Goal: Task Accomplishment & Management: Use online tool/utility

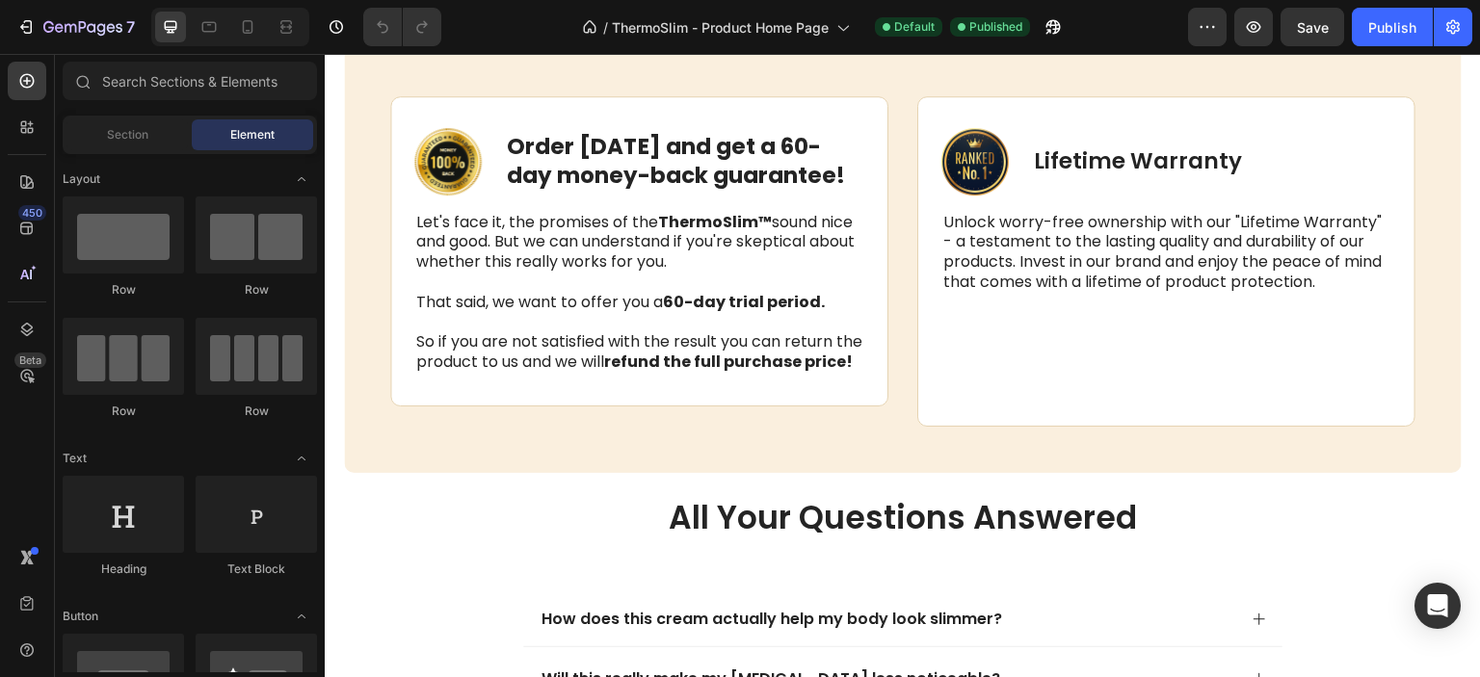
scroll to position [3571, 0]
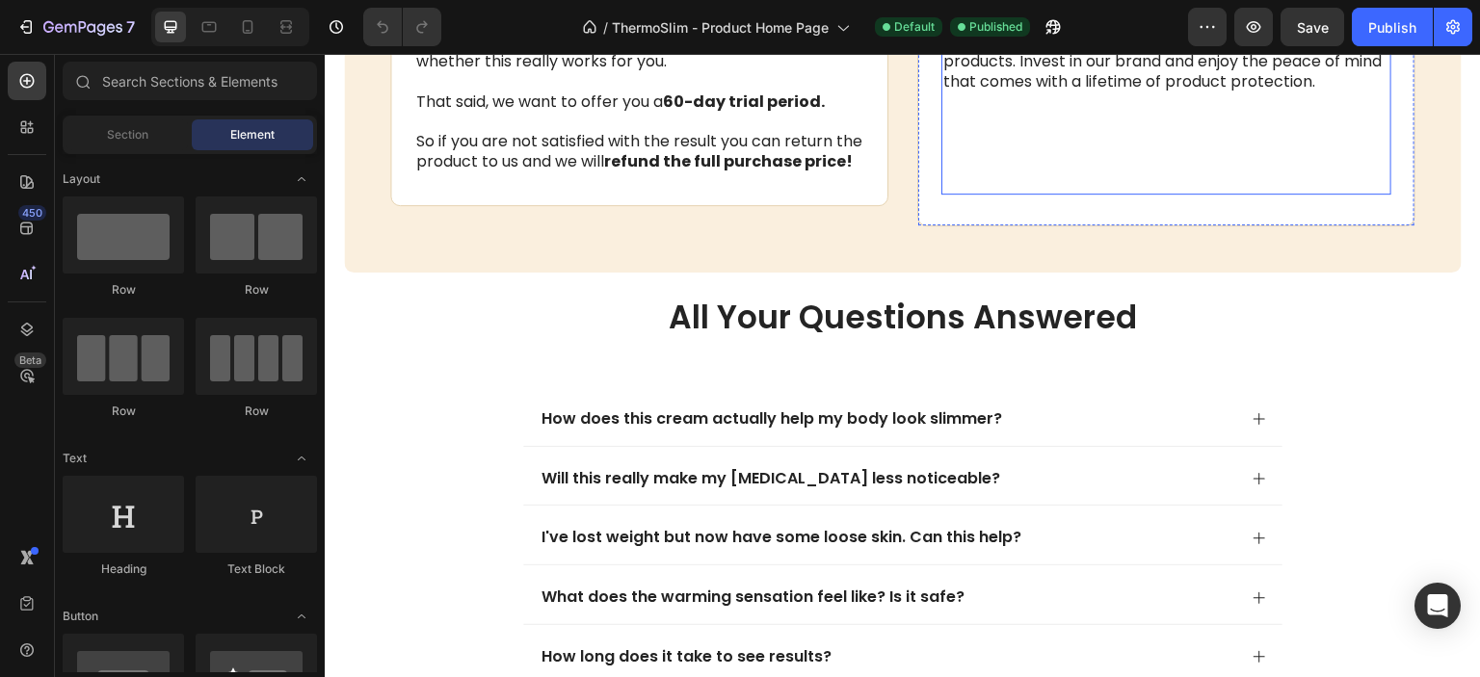
click at [1233, 92] on p "Unlock worry-free ownership with our "Lifetime Warranty" - a testament to the l…" at bounding box center [1166, 53] width 446 height 80
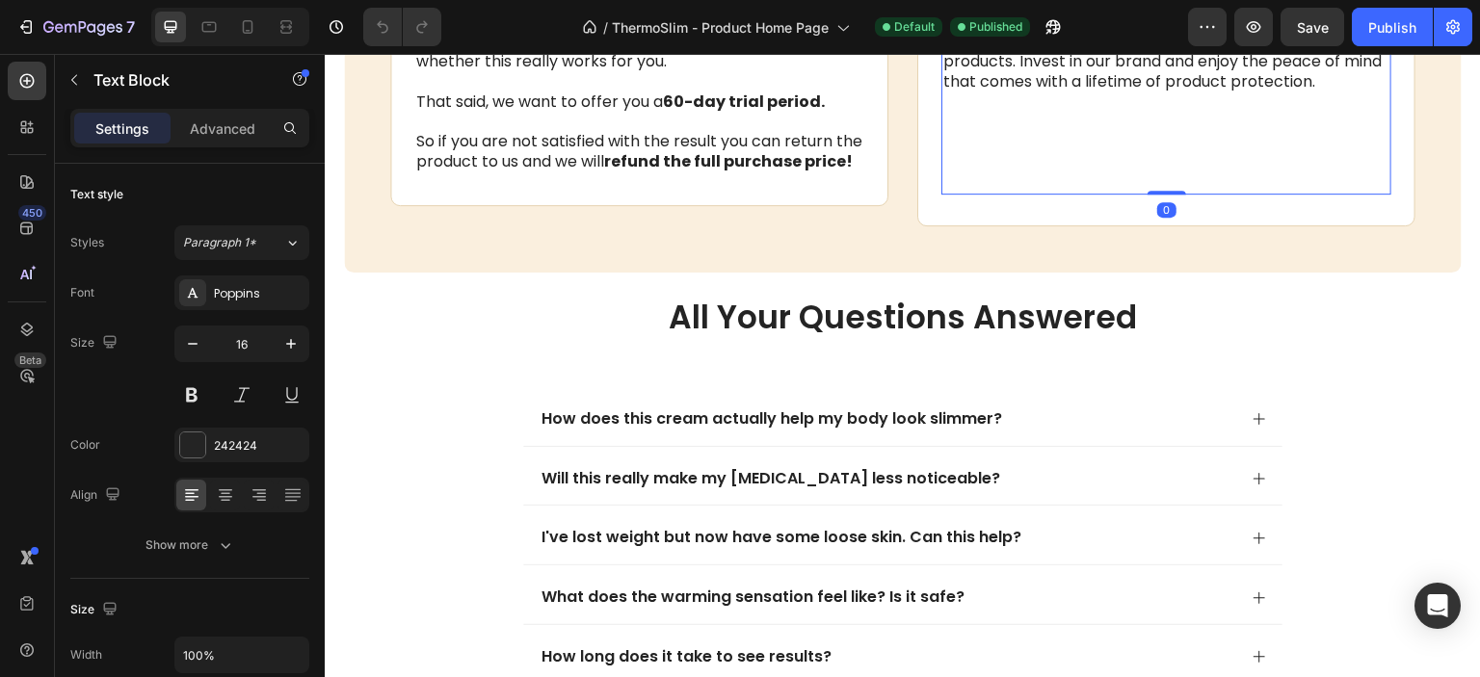
click at [1233, 92] on p "Unlock worry-free ownership with our "Lifetime Warranty" - a testament to the l…" at bounding box center [1166, 53] width 446 height 80
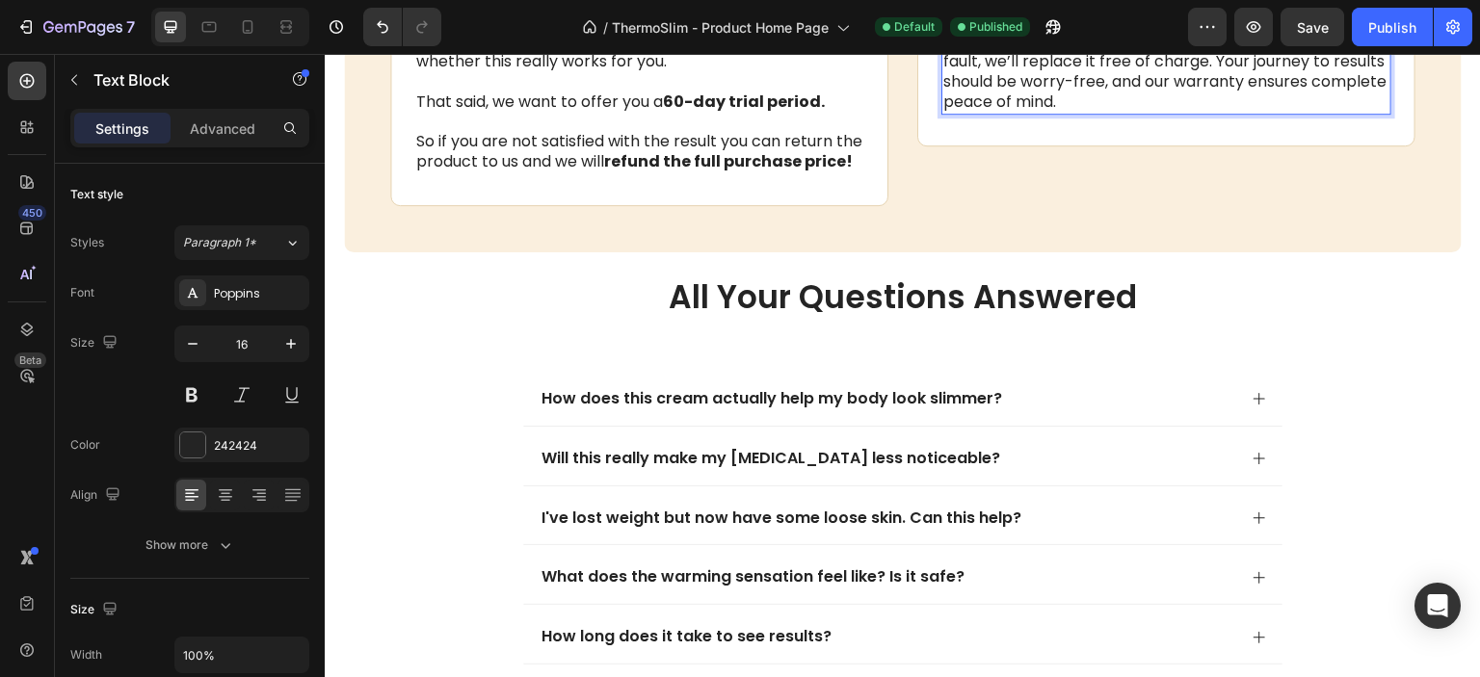
click at [1282, 113] on p "We proudly stand behind ThermoSlim for life. If your container ever leaks, crac…" at bounding box center [1166, 63] width 446 height 100
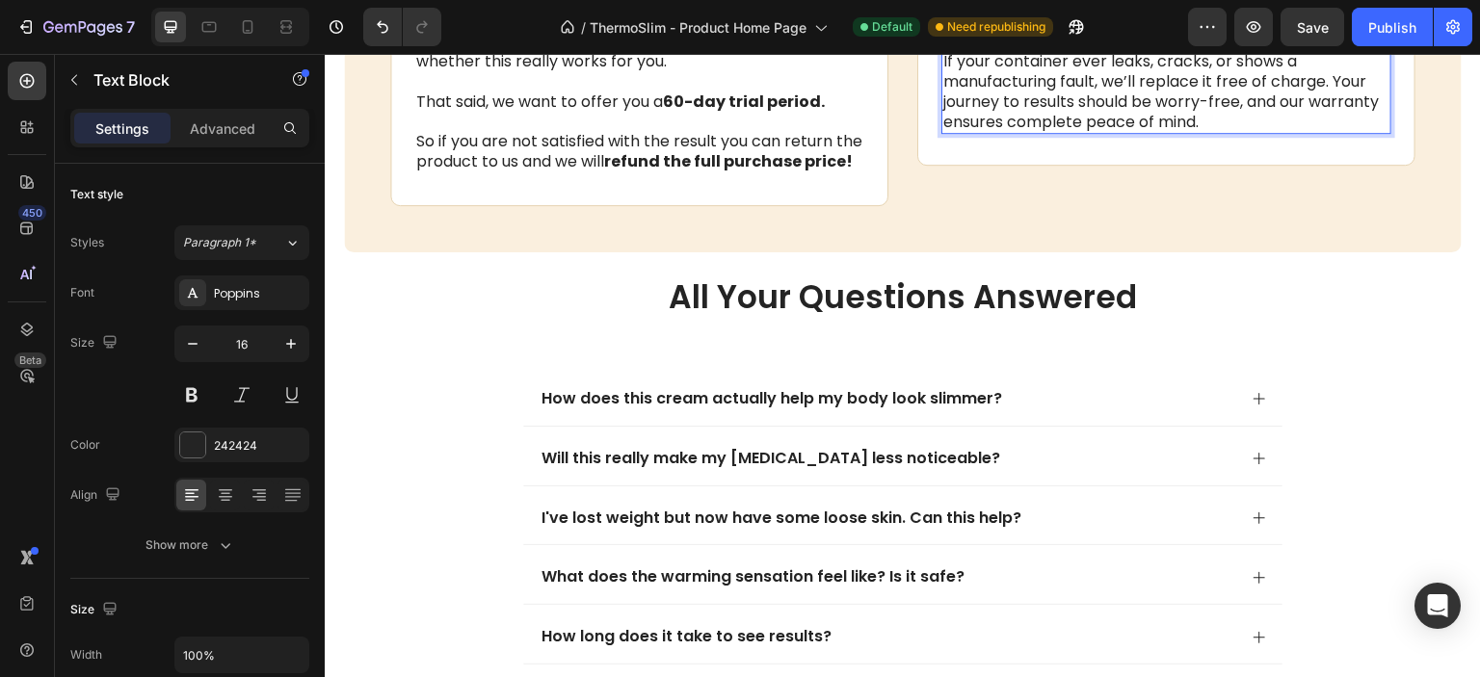
click at [1332, 133] on p "We proudly stand behind ThermoSlim for life. If your container ever leaks, crac…" at bounding box center [1166, 73] width 446 height 120
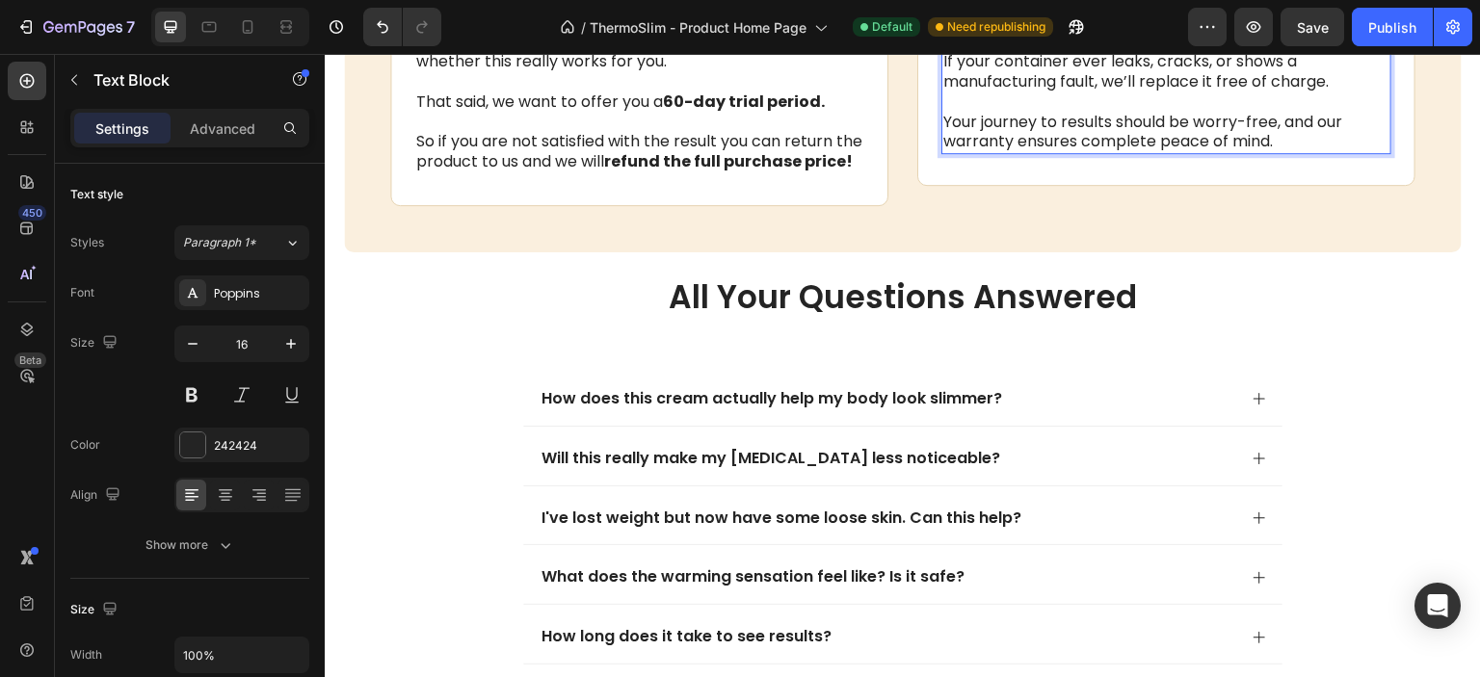
click at [1309, 153] on p "We proudly stand behind ThermoSlim for life. If your container ever leaks, crac…" at bounding box center [1166, 83] width 446 height 141
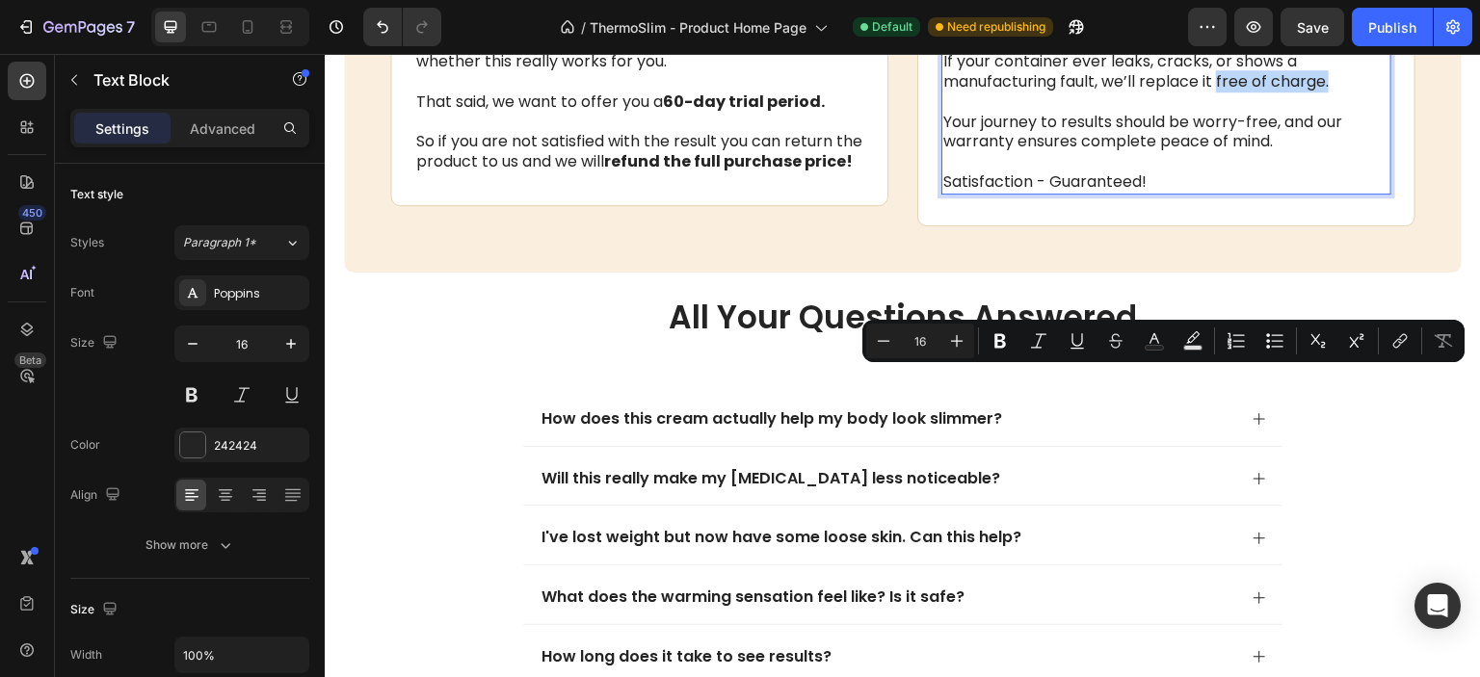
drag, startPoint x: 1213, startPoint y: 386, endPoint x: 1322, endPoint y: 382, distance: 109.0
click at [1322, 193] on p "We proudly stand behind ThermoSlim for life. If your container ever leaks, crac…" at bounding box center [1166, 103] width 446 height 180
click at [1326, 193] on p "We proudly stand behind ThermoSlim for life. If your container ever leaks, crac…" at bounding box center [1166, 103] width 446 height 180
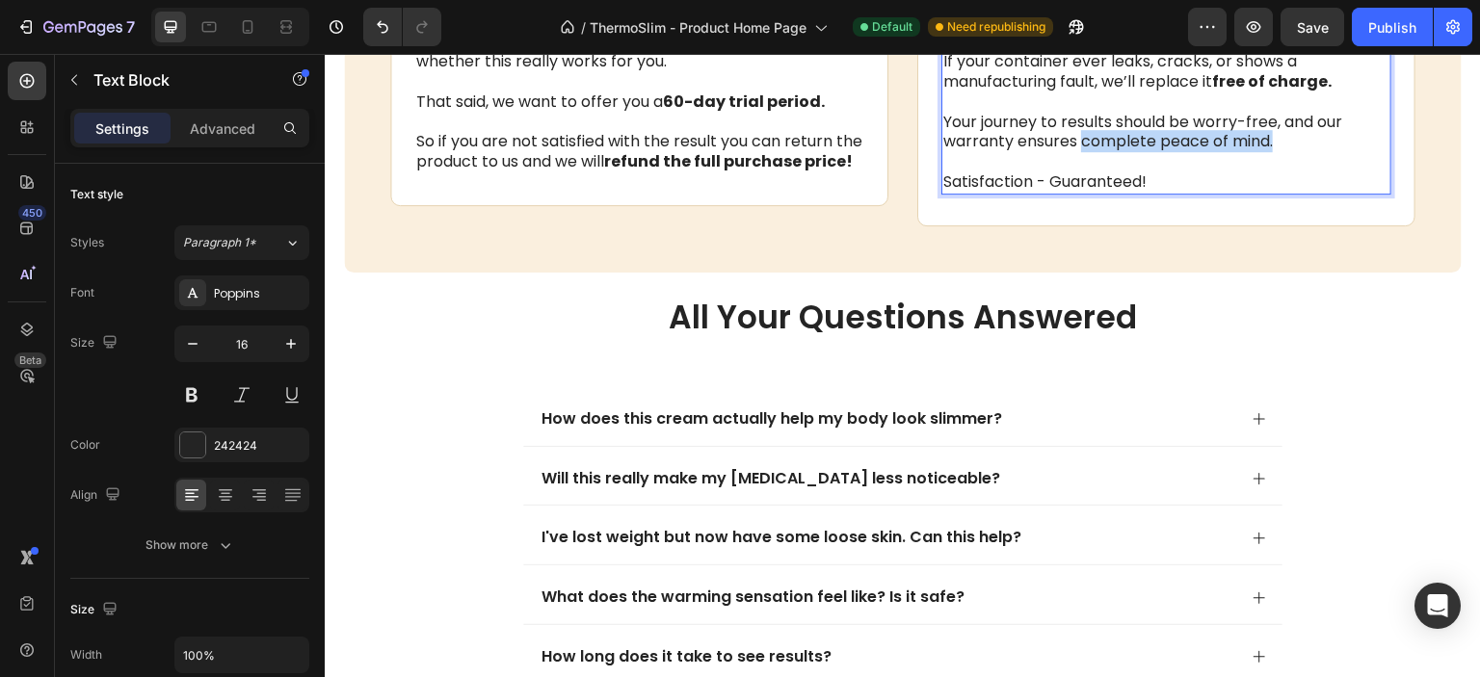
drag, startPoint x: 1074, startPoint y: 441, endPoint x: 1280, endPoint y: 443, distance: 206.2
click at [1280, 193] on p "We proudly stand behind ThermoSlim for life. If your container ever leaks, crac…" at bounding box center [1166, 103] width 446 height 180
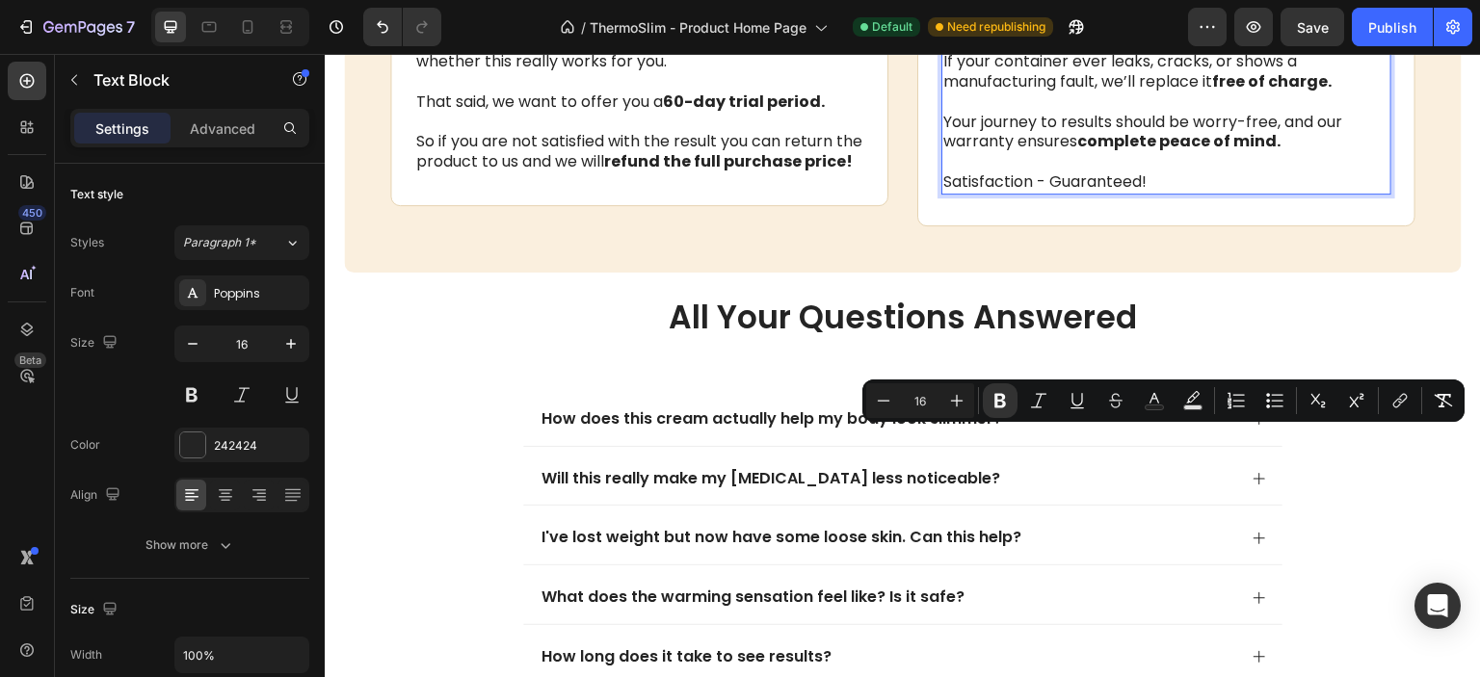
click at [1097, 193] on p "We proudly stand behind ThermoSlim for life. If your container ever leaks, crac…" at bounding box center [1166, 103] width 446 height 180
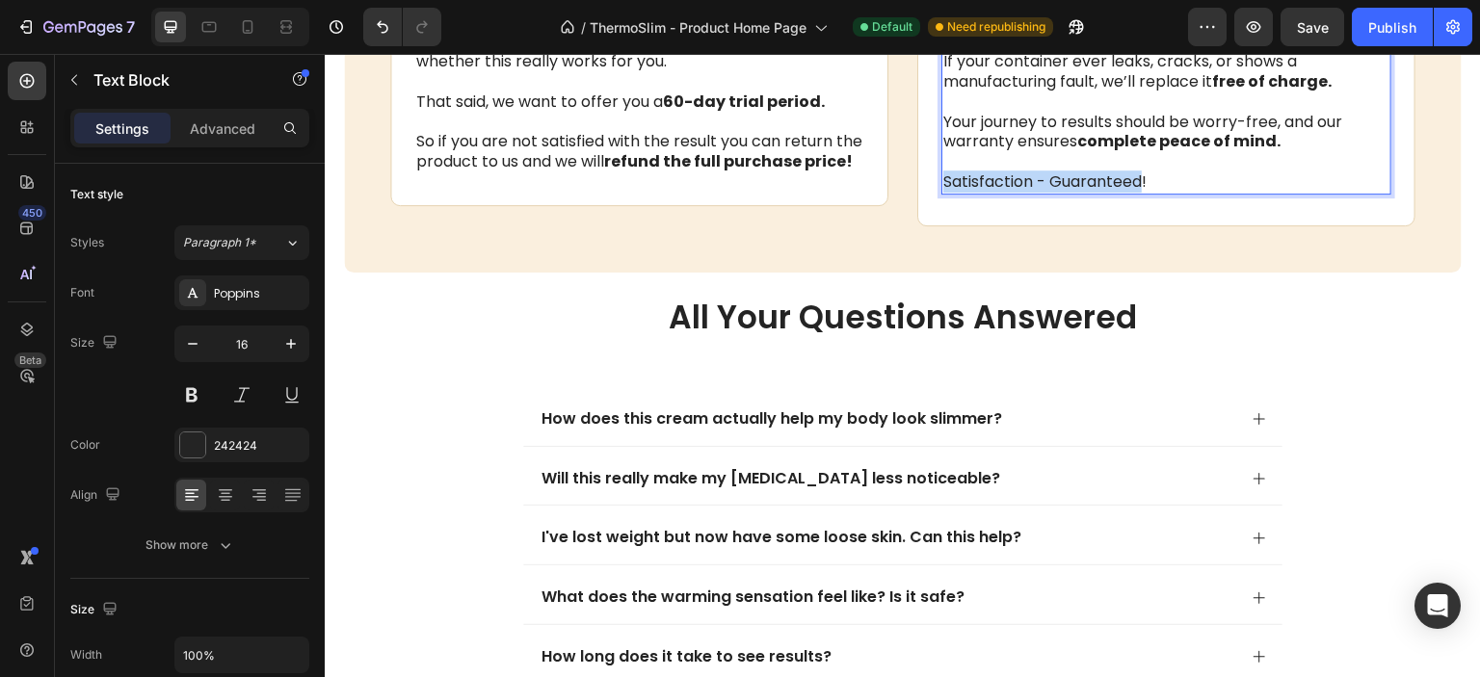
drag, startPoint x: 936, startPoint y: 483, endPoint x: 1150, endPoint y: 485, distance: 214.9
click at [1150, 193] on p "We proudly stand behind ThermoSlim for life. If your container ever leaks, crac…" at bounding box center [1166, 103] width 446 height 180
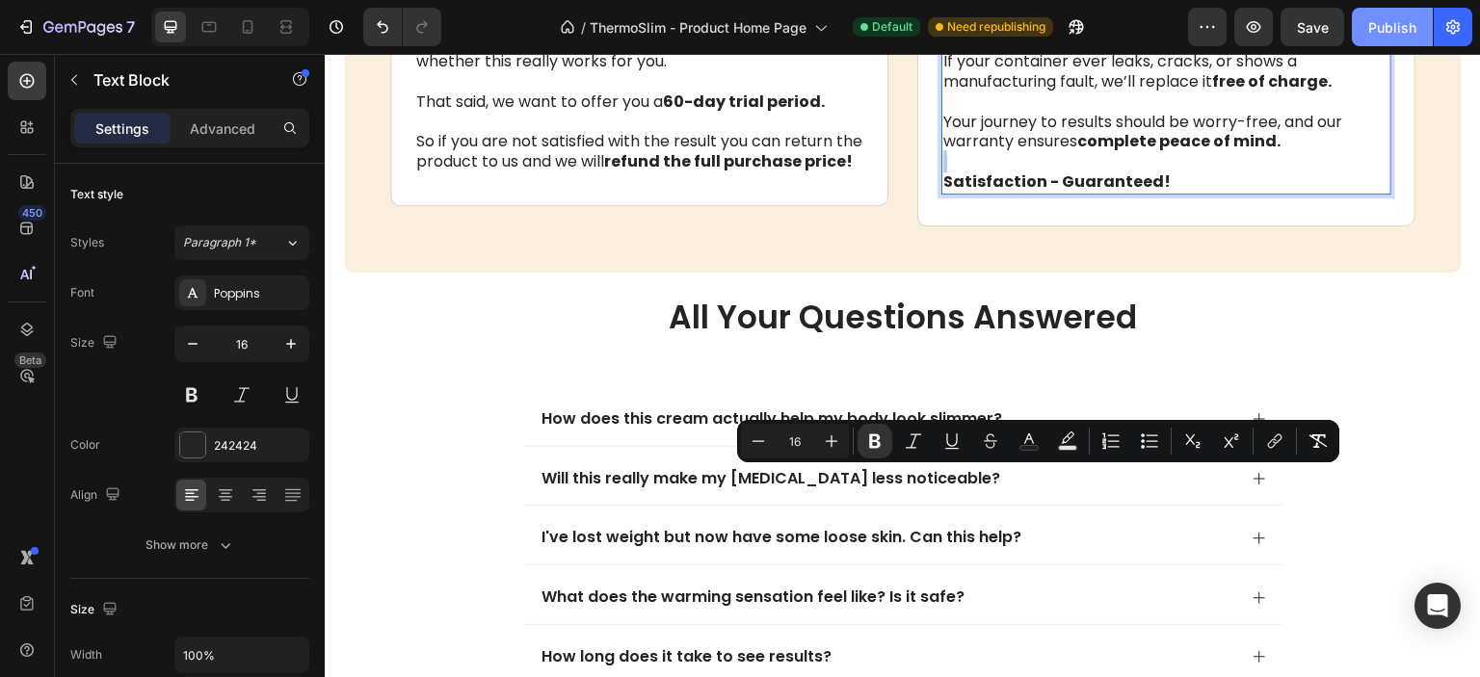
click at [1398, 20] on div "Publish" at bounding box center [1392, 27] width 48 height 20
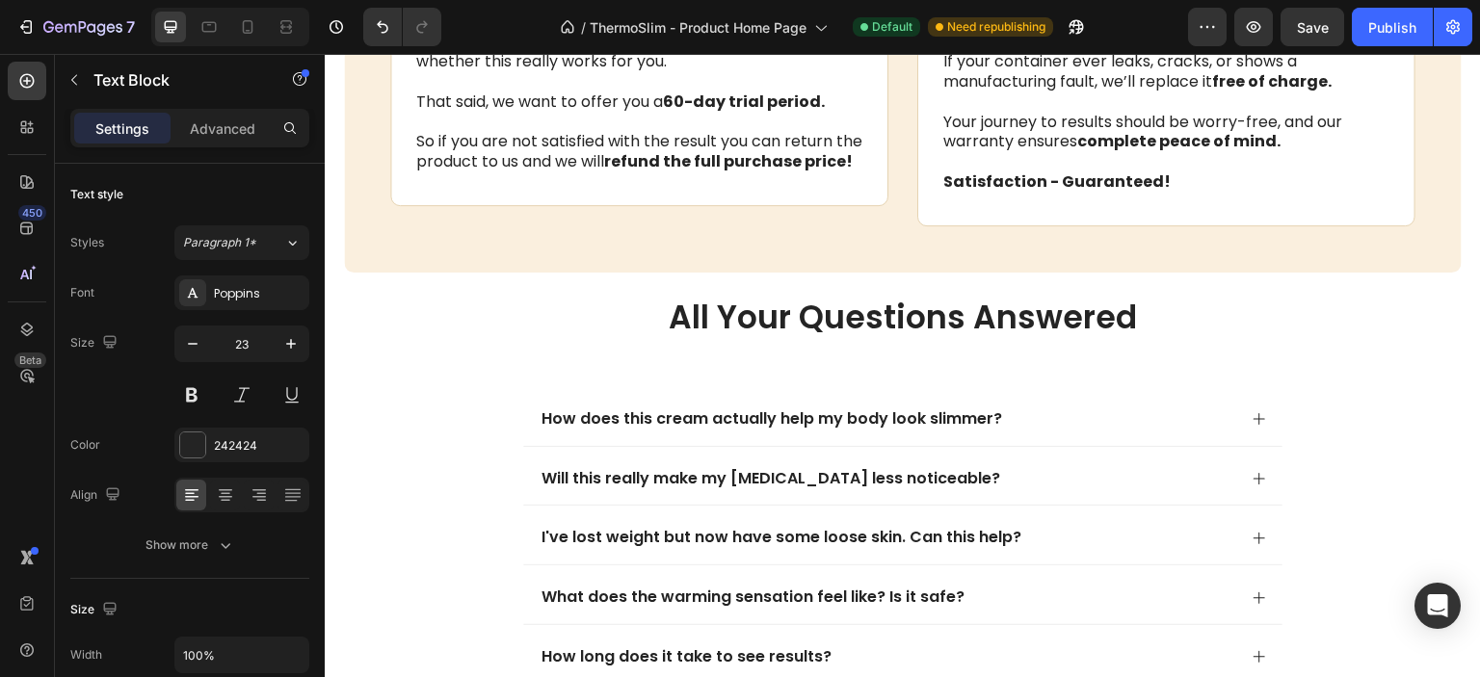
scroll to position [3556, 0]
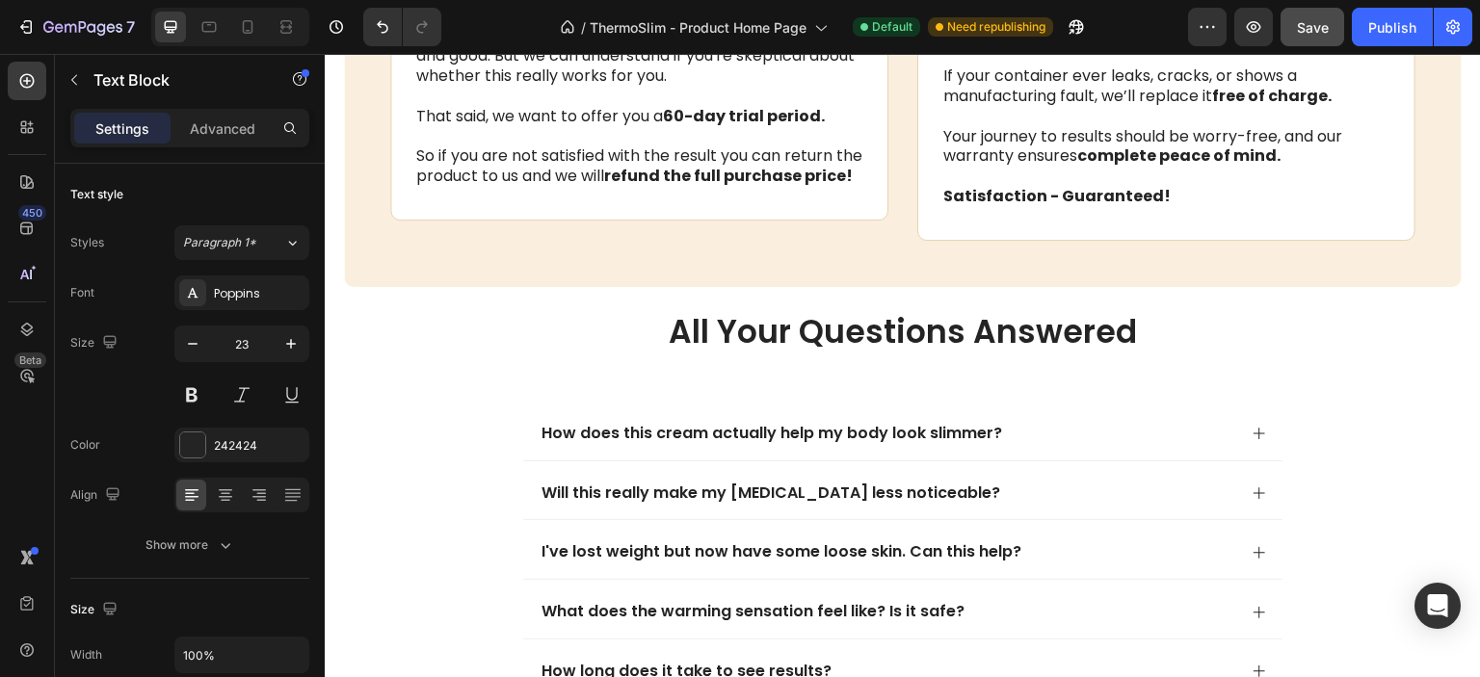
click at [1318, 22] on span "Save" at bounding box center [1313, 27] width 32 height 16
click at [1401, 21] on div "Publish" at bounding box center [1392, 27] width 48 height 20
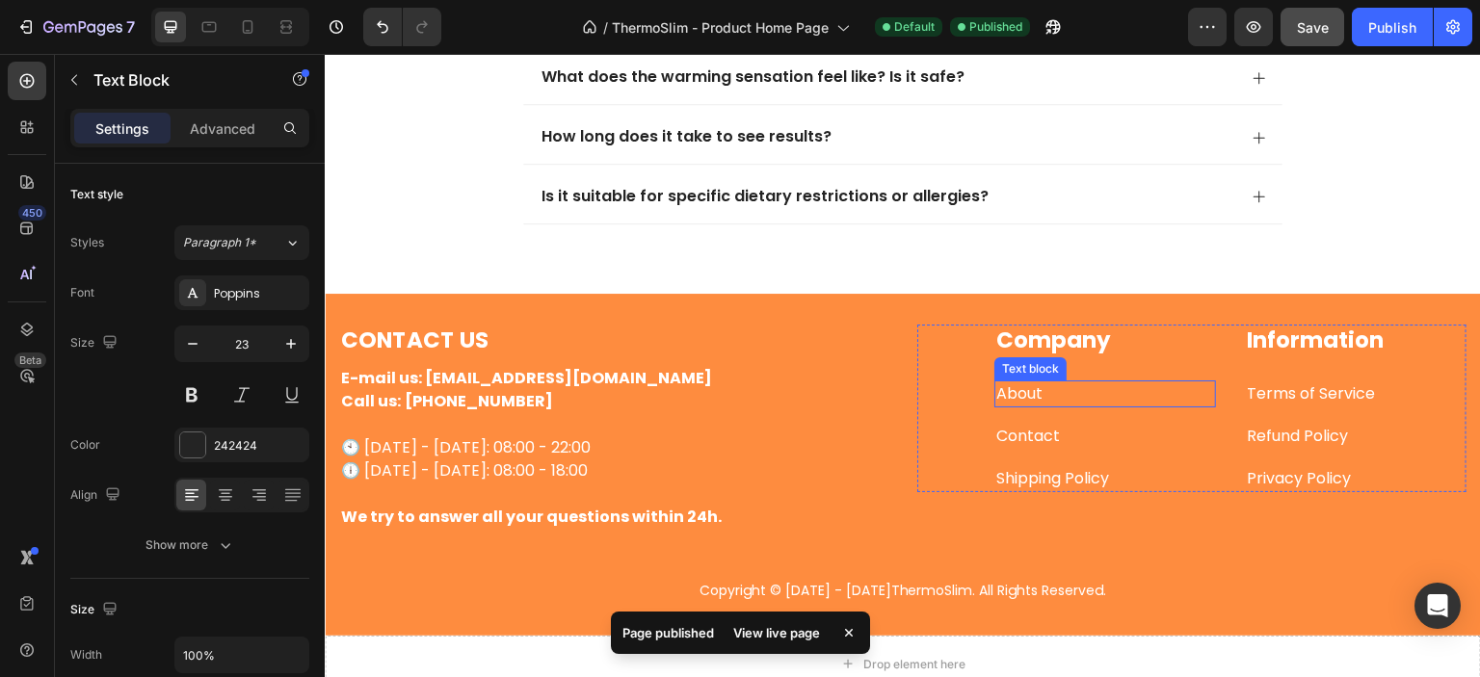
scroll to position [4455, 0]
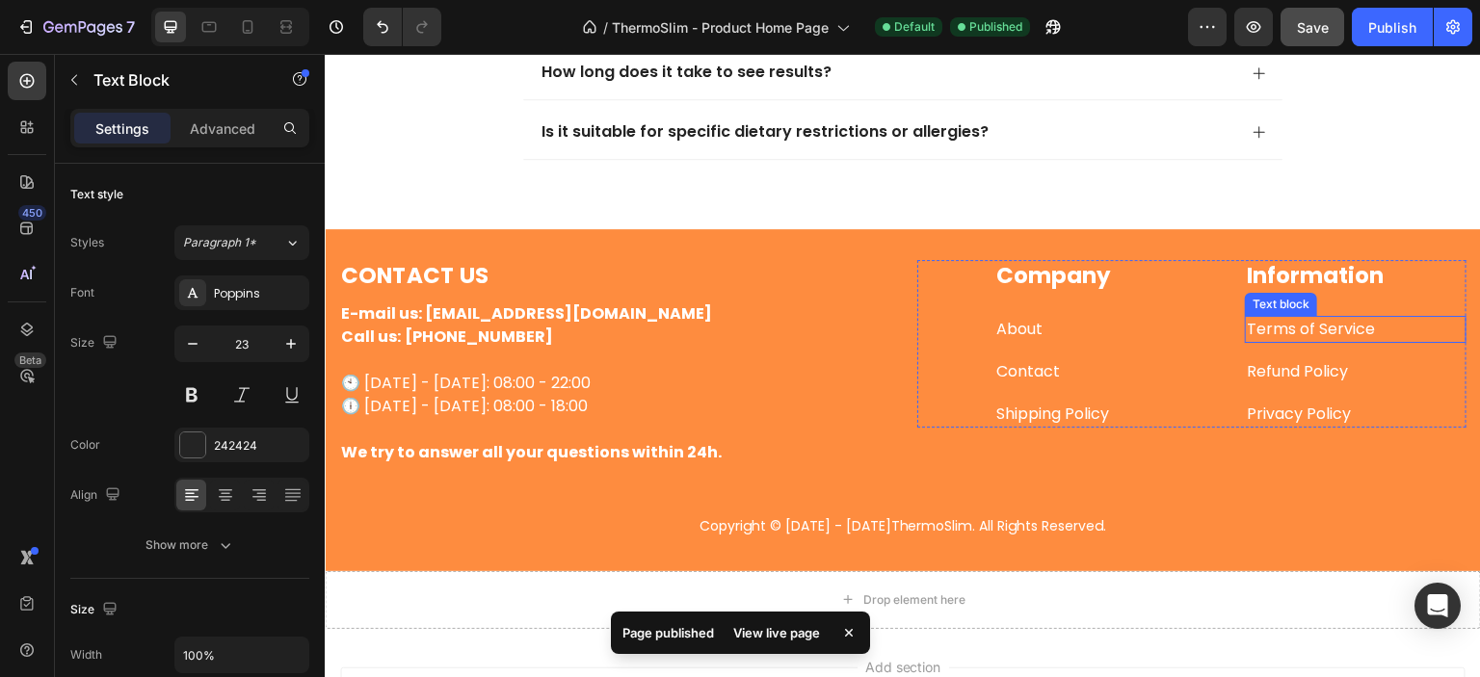
click at [1302, 328] on p "Terms of Service" at bounding box center [1356, 329] width 218 height 23
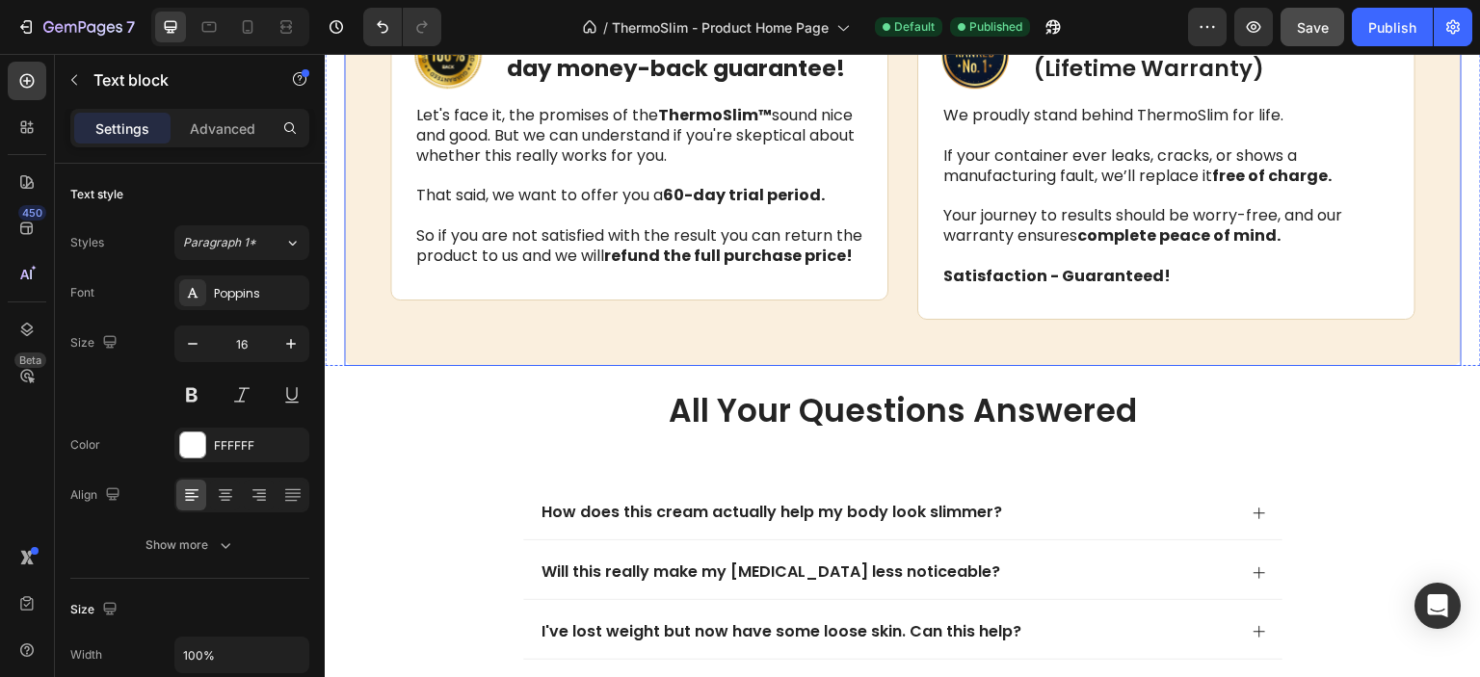
scroll to position [3701, 0]
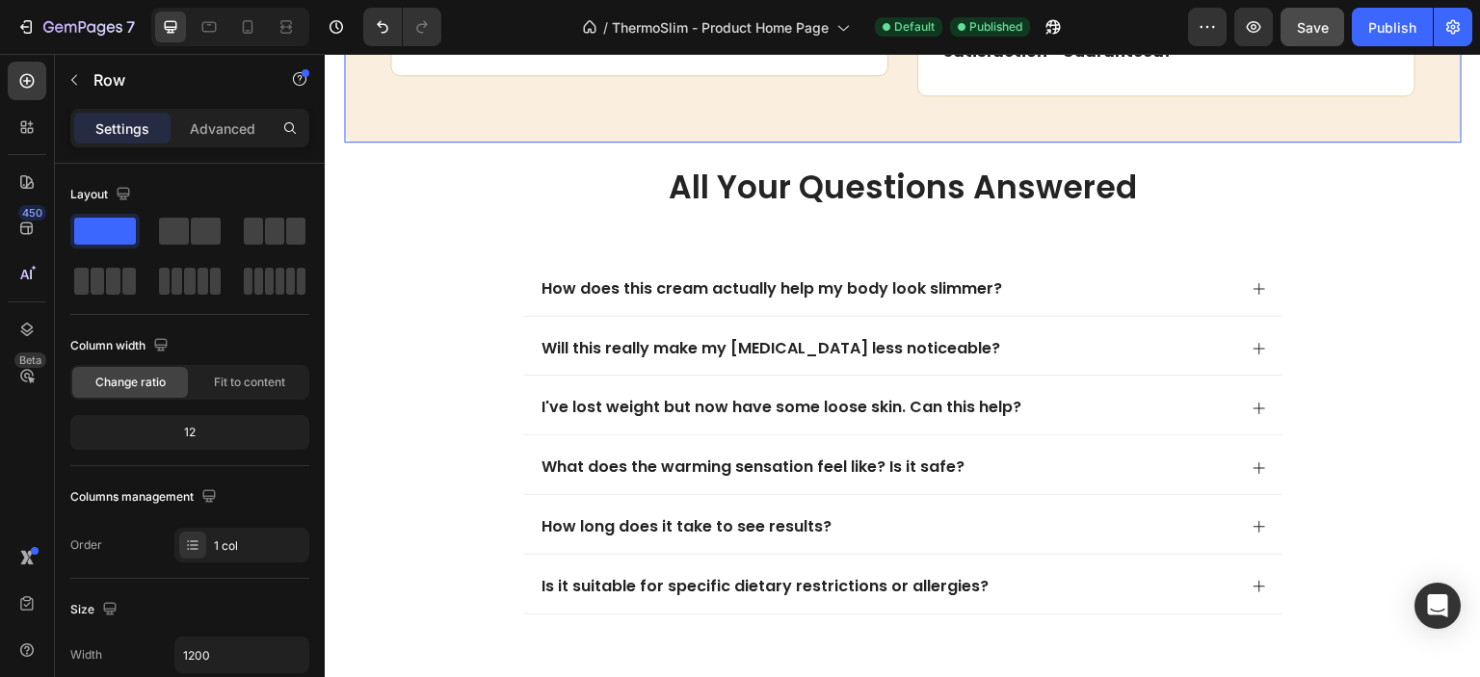
scroll to position [3521, 0]
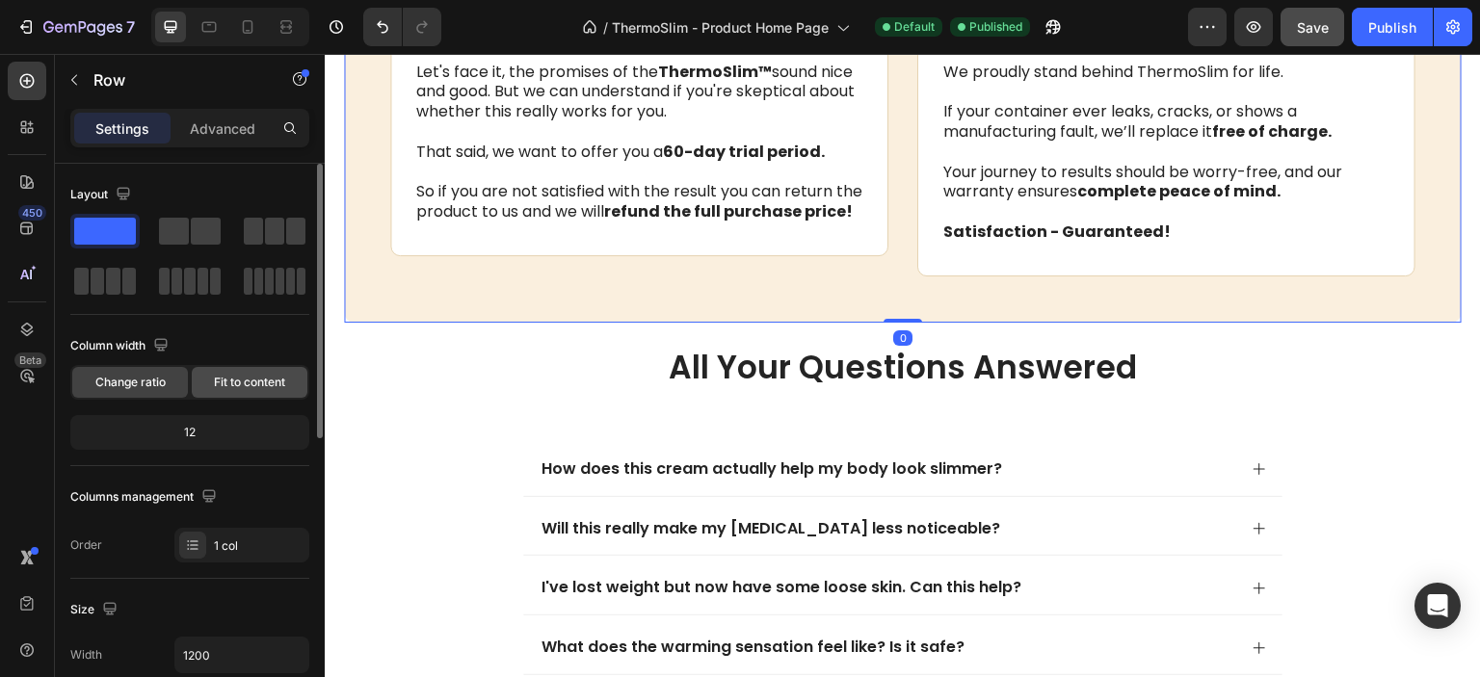
click at [229, 384] on span "Fit to content" at bounding box center [249, 382] width 71 height 17
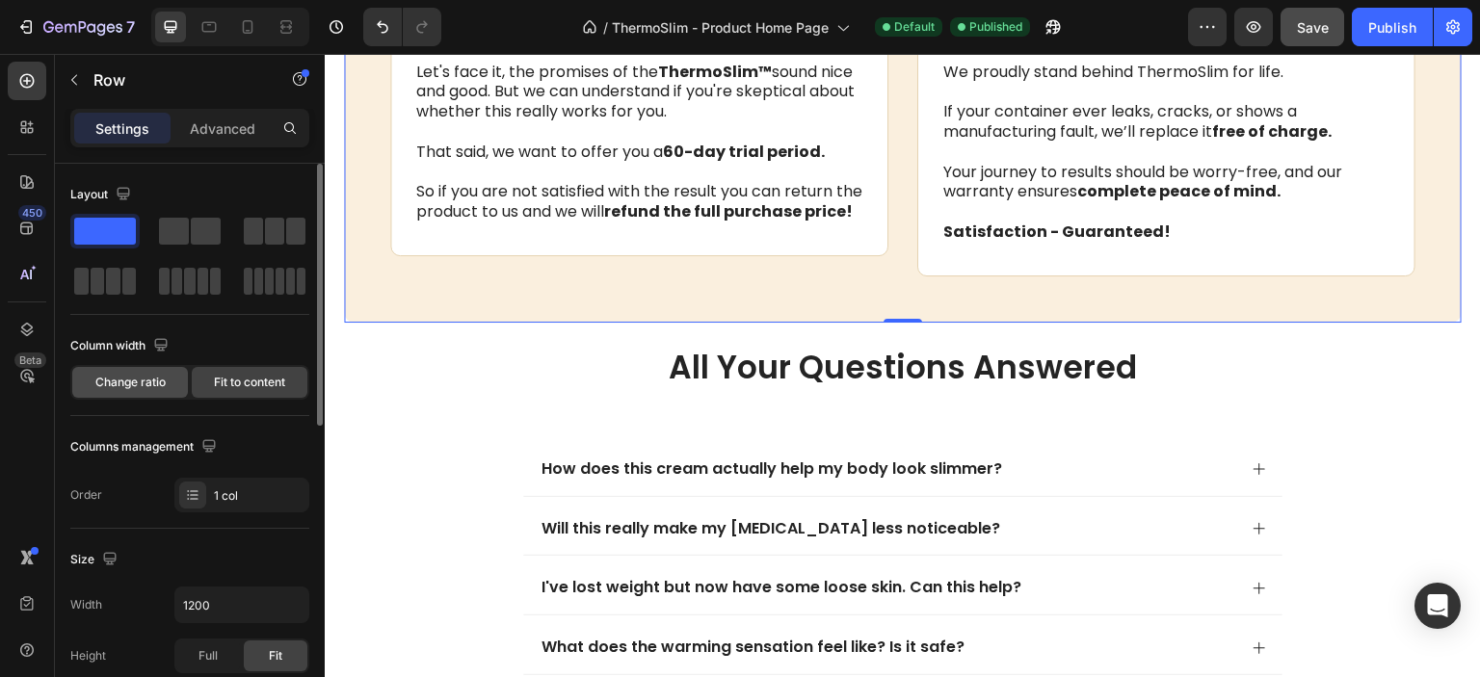
click at [155, 380] on span "Change ratio" at bounding box center [130, 382] width 70 height 17
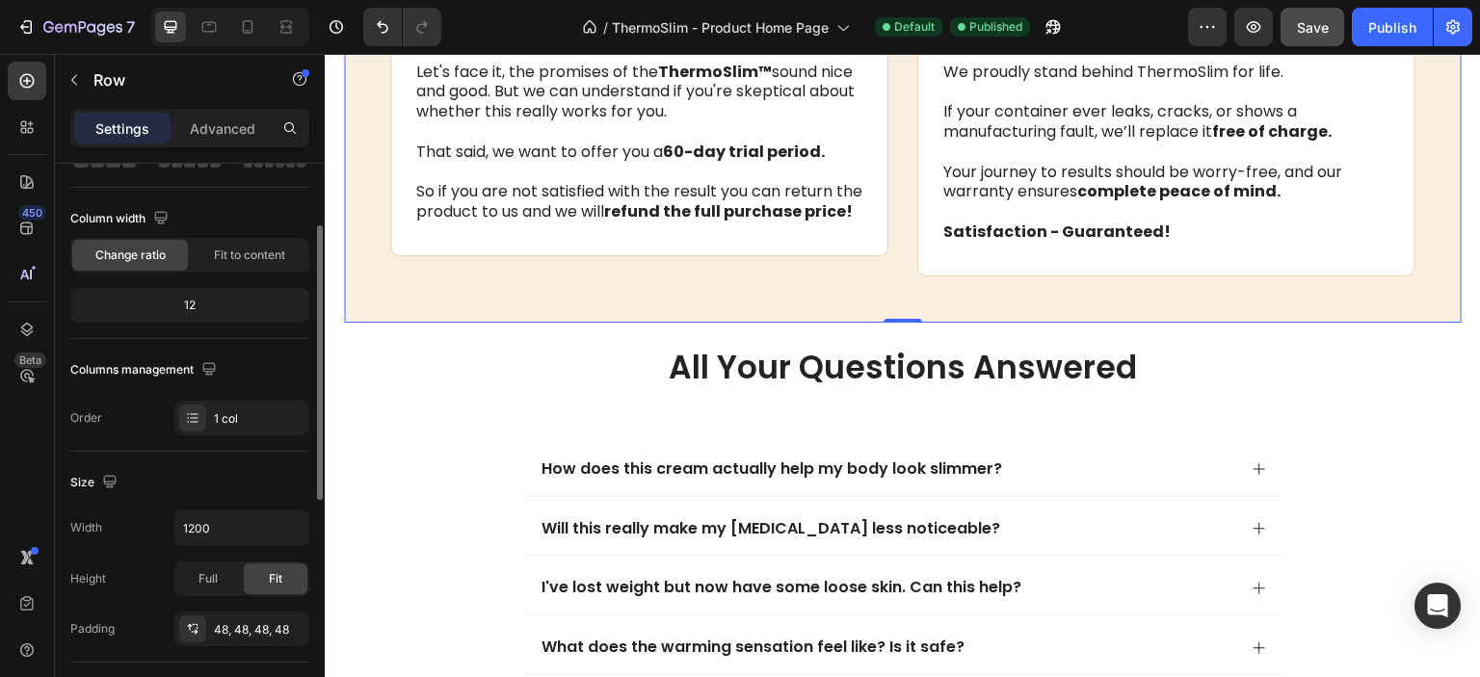
scroll to position [192, 0]
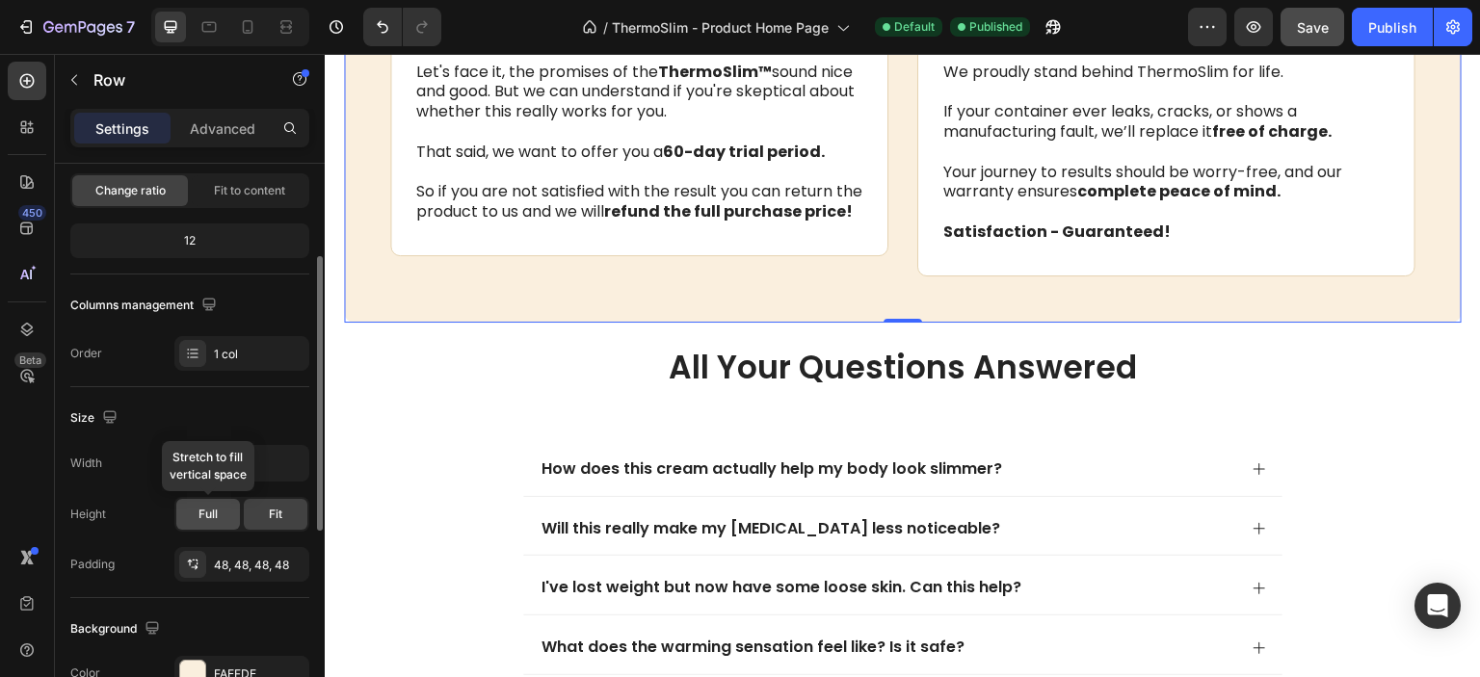
click at [211, 512] on span "Full" at bounding box center [207, 514] width 19 height 17
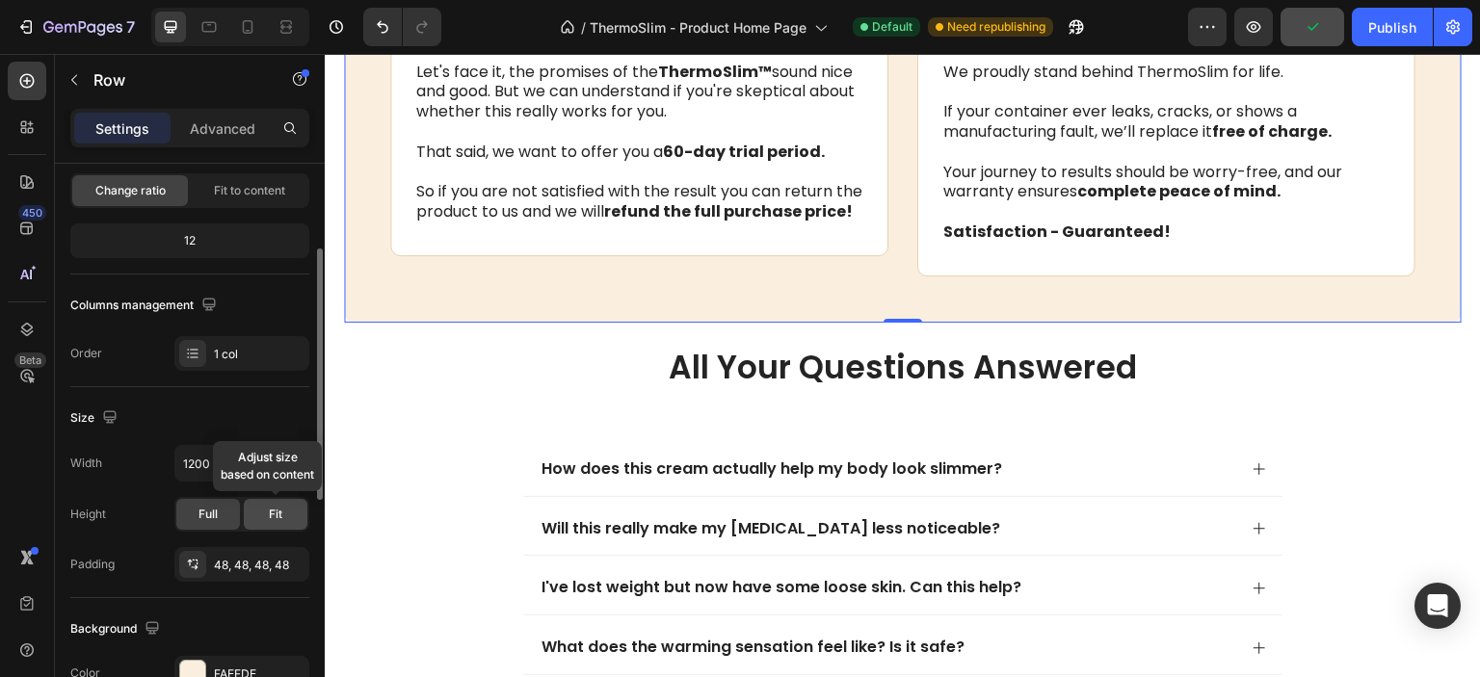
click at [251, 515] on div "Fit" at bounding box center [276, 514] width 64 height 31
click at [226, 463] on input "1200" at bounding box center [241, 463] width 133 height 35
click at [302, 462] on button "button" at bounding box center [291, 463] width 35 height 35
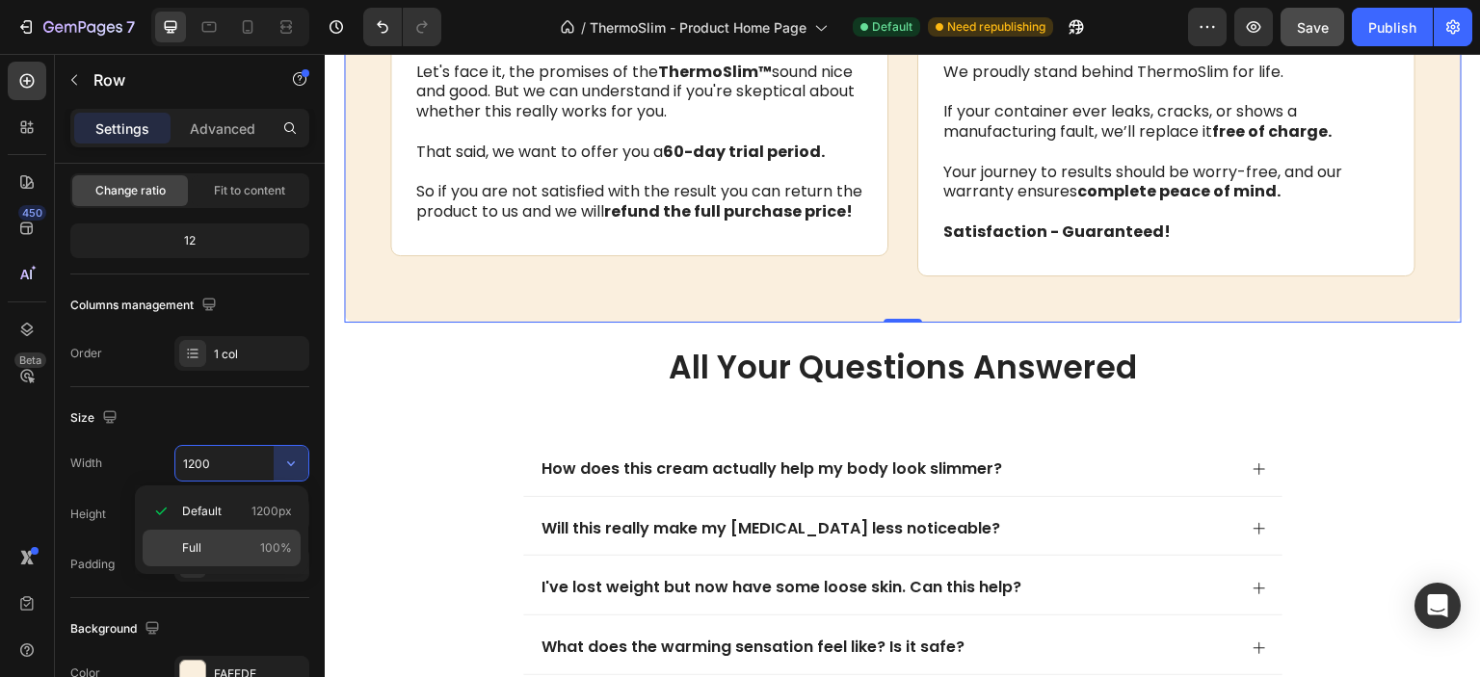
click at [259, 541] on p "Full 100%" at bounding box center [237, 548] width 110 height 17
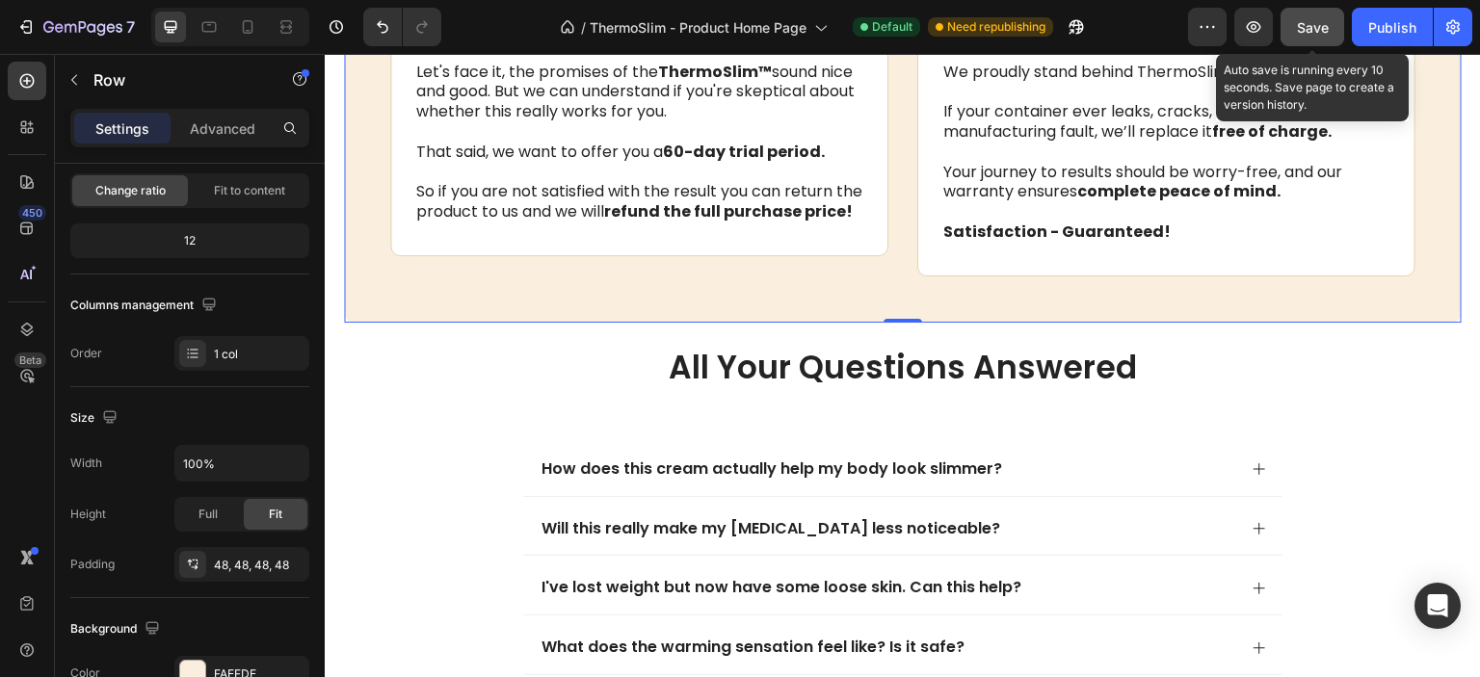
click at [1324, 20] on span "Save" at bounding box center [1313, 27] width 32 height 16
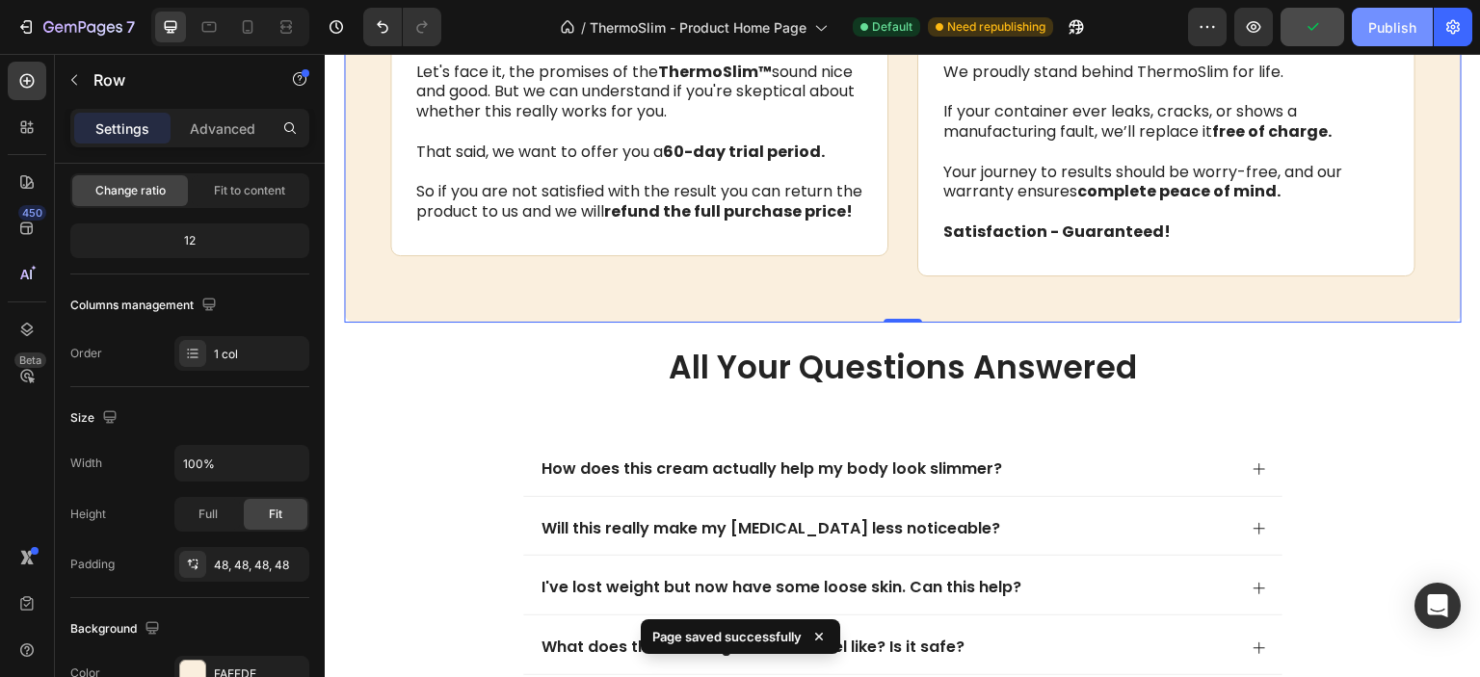
click at [1389, 31] on div "Publish" at bounding box center [1392, 27] width 48 height 20
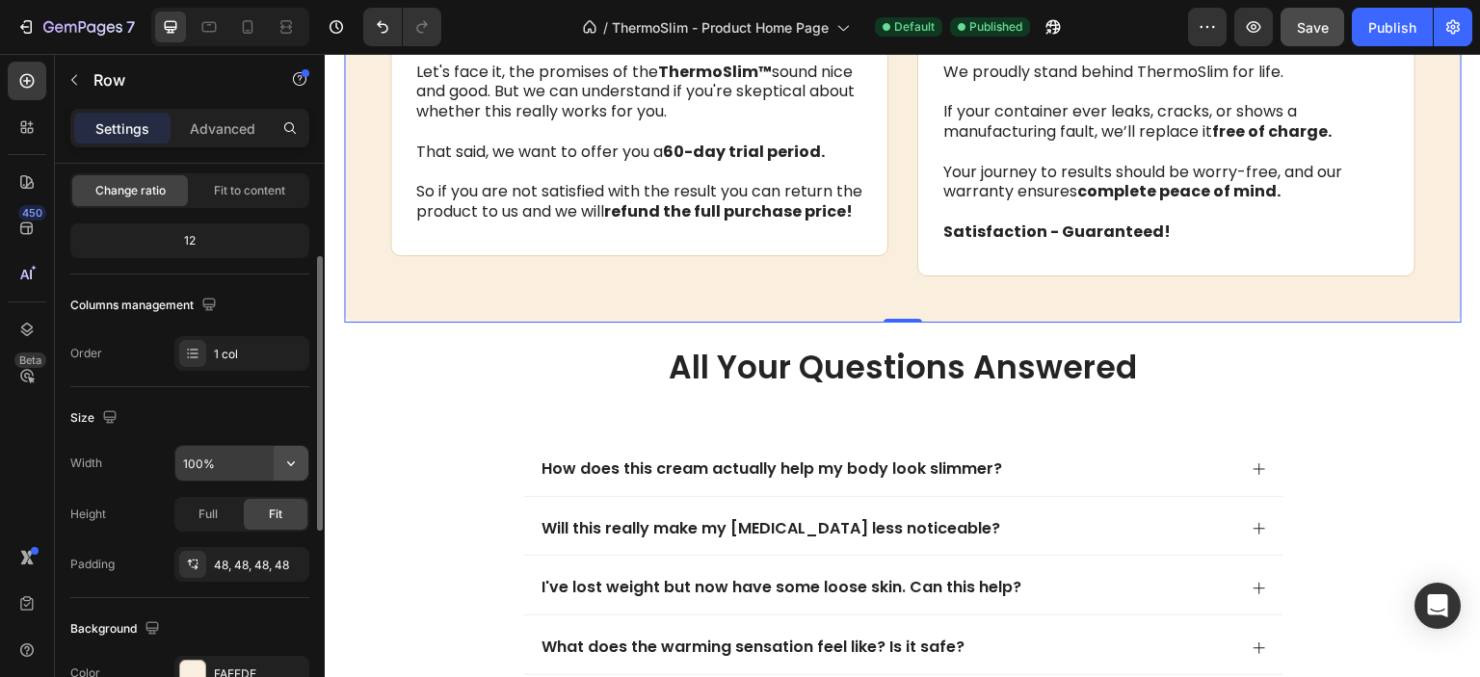
click at [286, 462] on icon "button" at bounding box center [290, 463] width 19 height 19
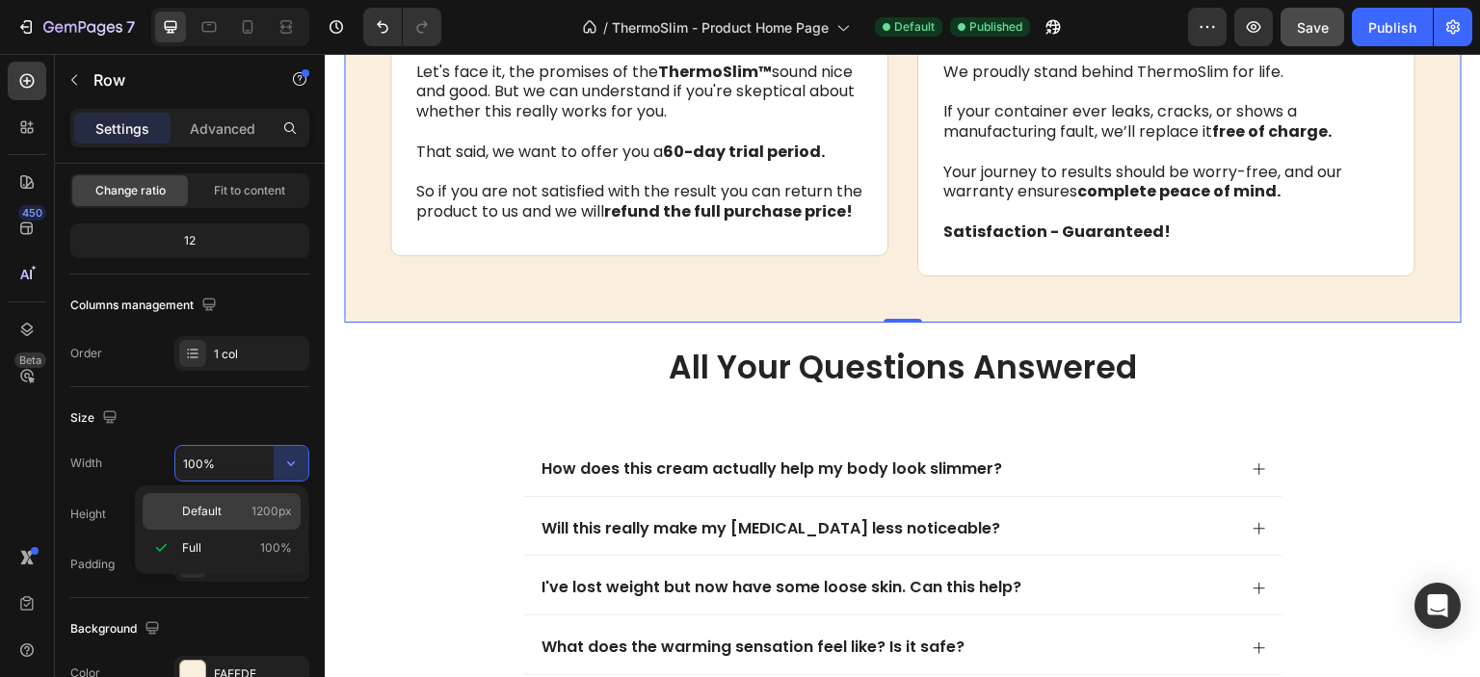
click at [220, 506] on span "Default" at bounding box center [202, 511] width 40 height 17
type input "1200"
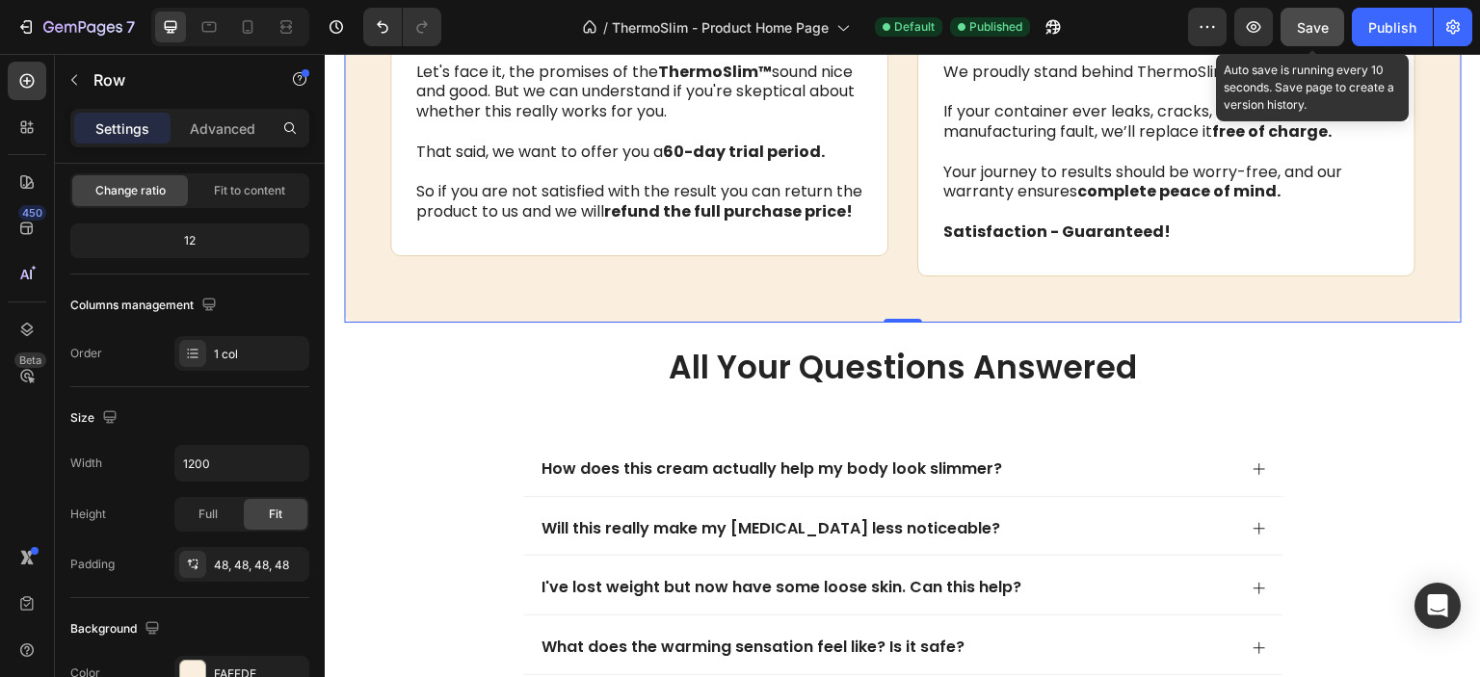
click at [1322, 26] on span "Save" at bounding box center [1313, 27] width 32 height 16
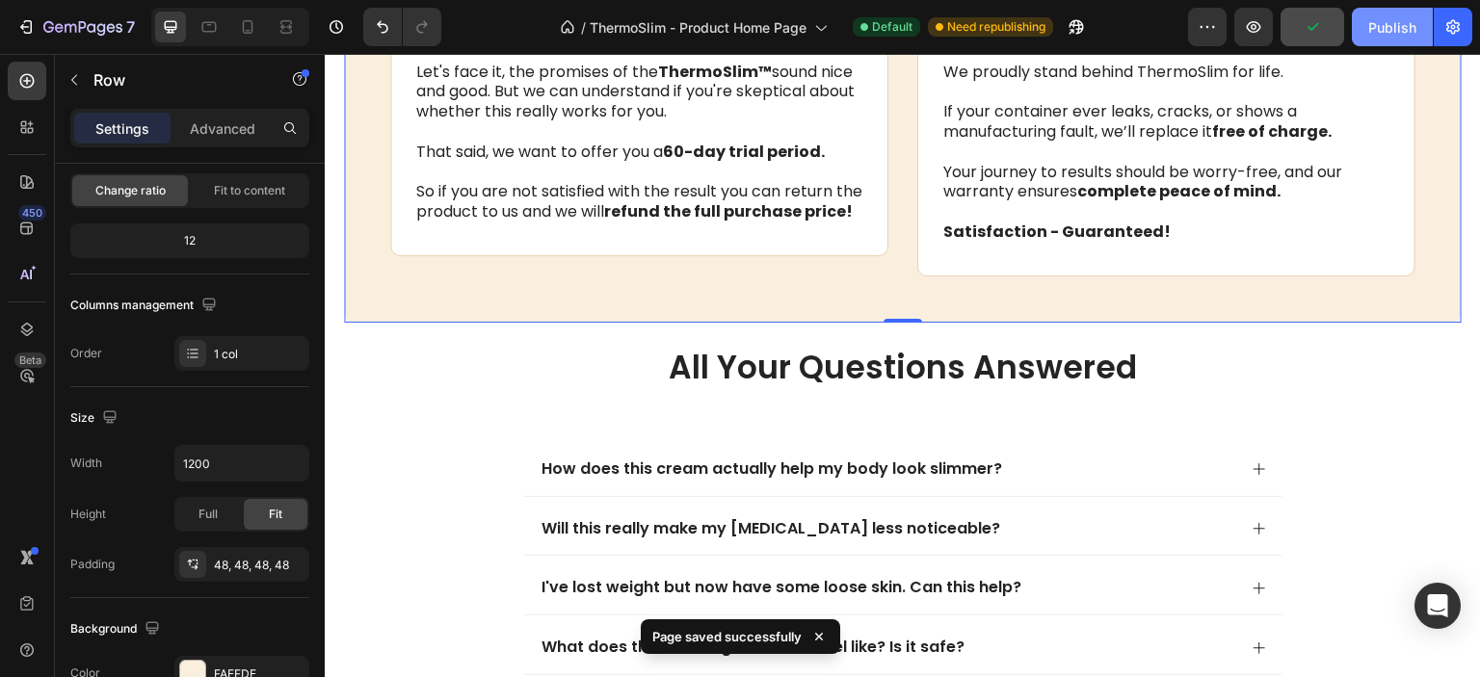
click at [1384, 34] on div "Publish" at bounding box center [1392, 27] width 48 height 20
click at [1384, 34] on button "Publish" at bounding box center [1392, 27] width 81 height 39
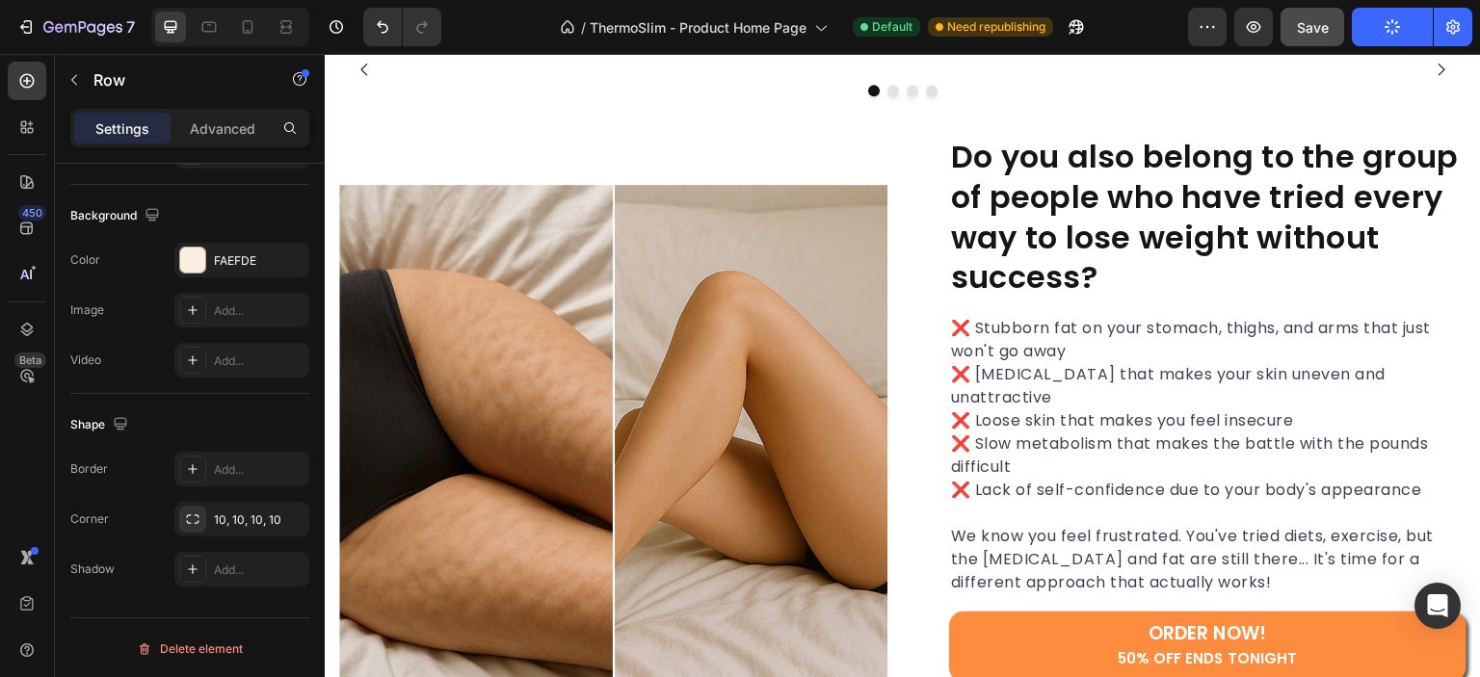
scroll to position [1079, 0]
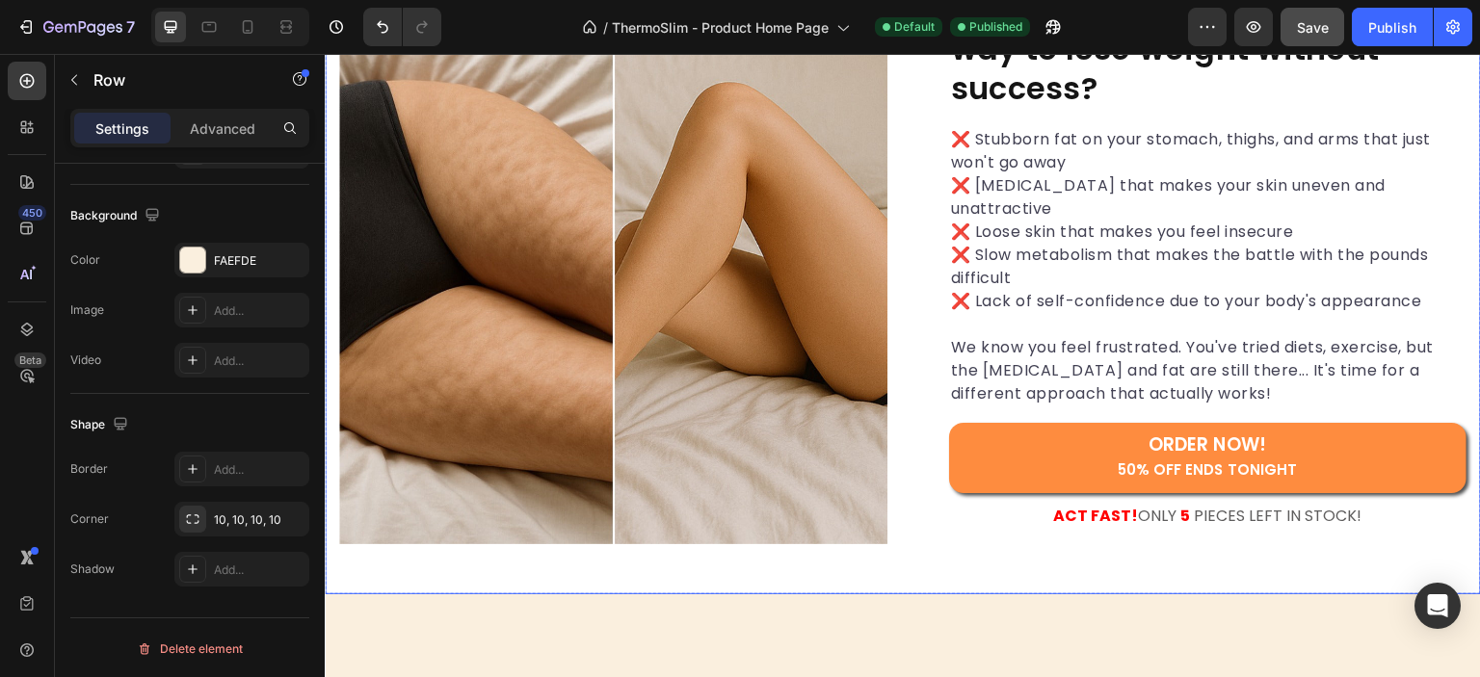
click at [669, 346] on div "Image" at bounding box center [613, 269] width 548 height 647
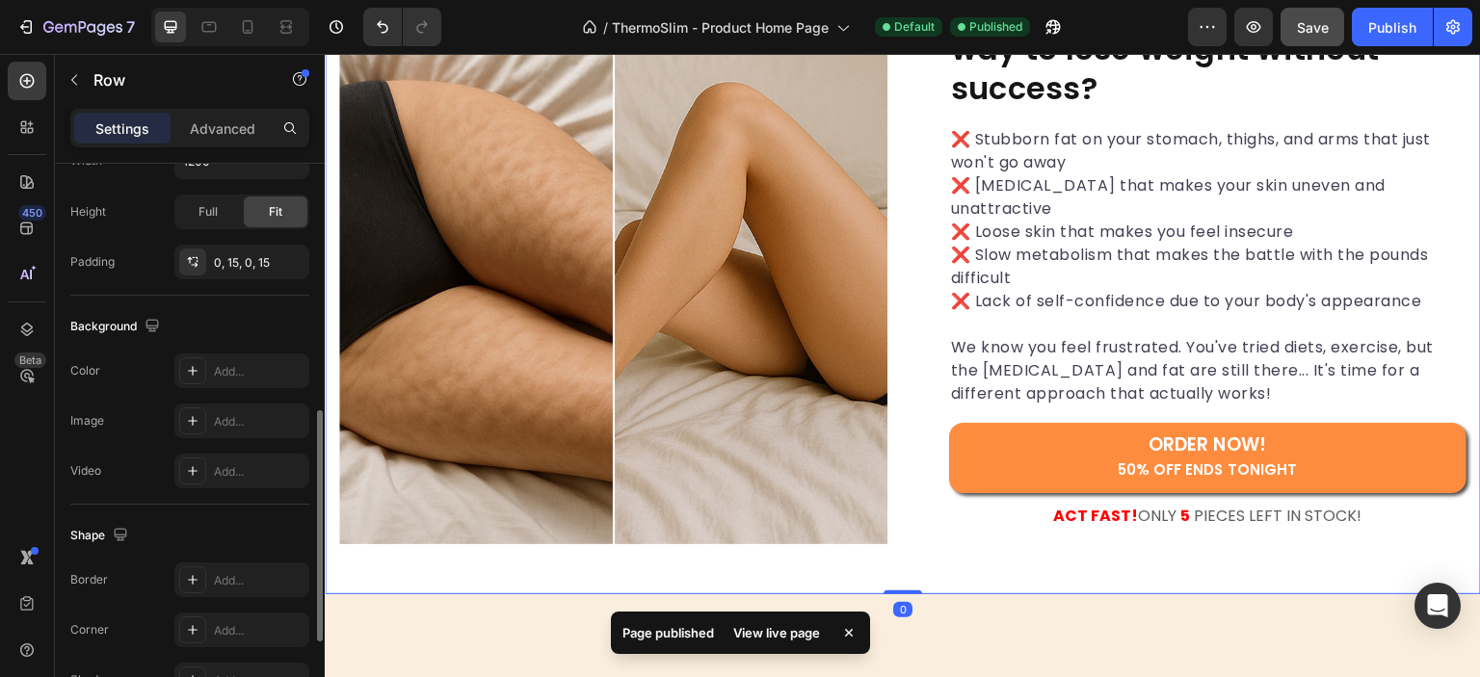
scroll to position [541, 0]
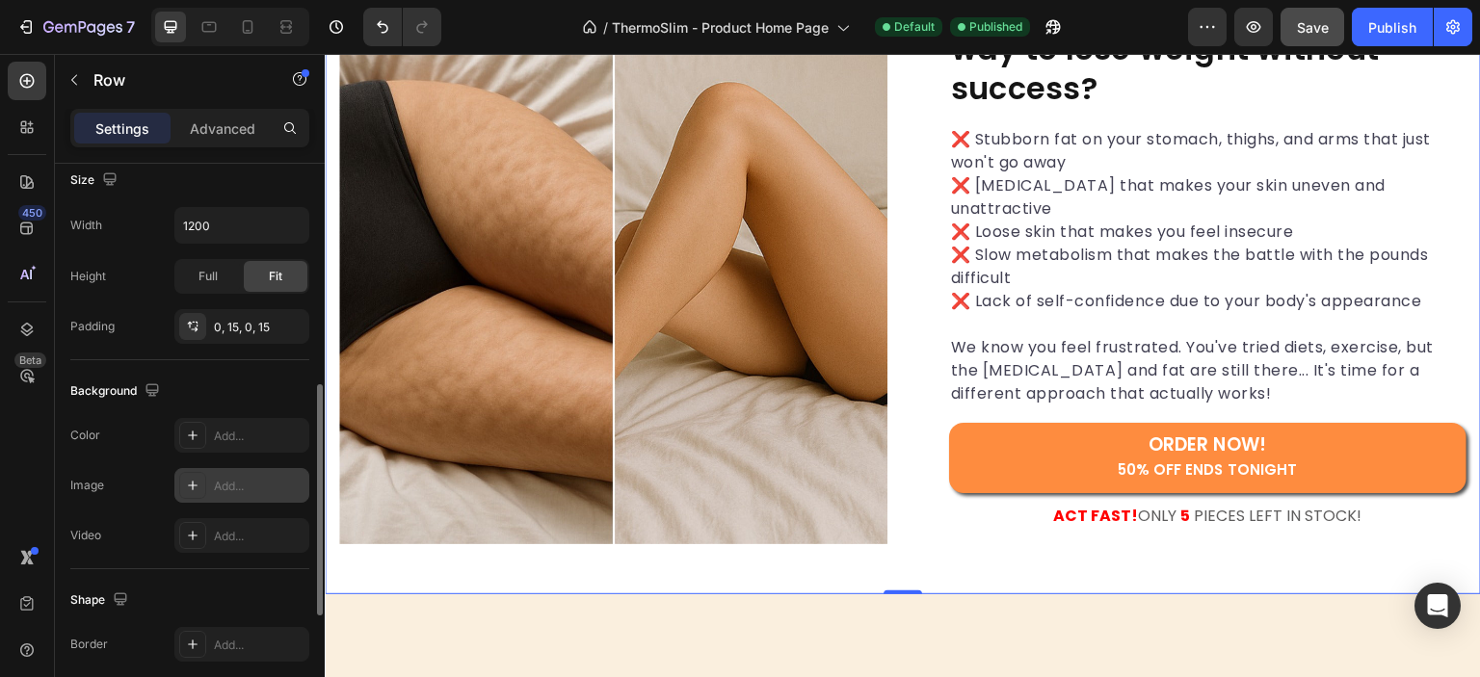
click at [228, 488] on div "Add..." at bounding box center [259, 486] width 91 height 17
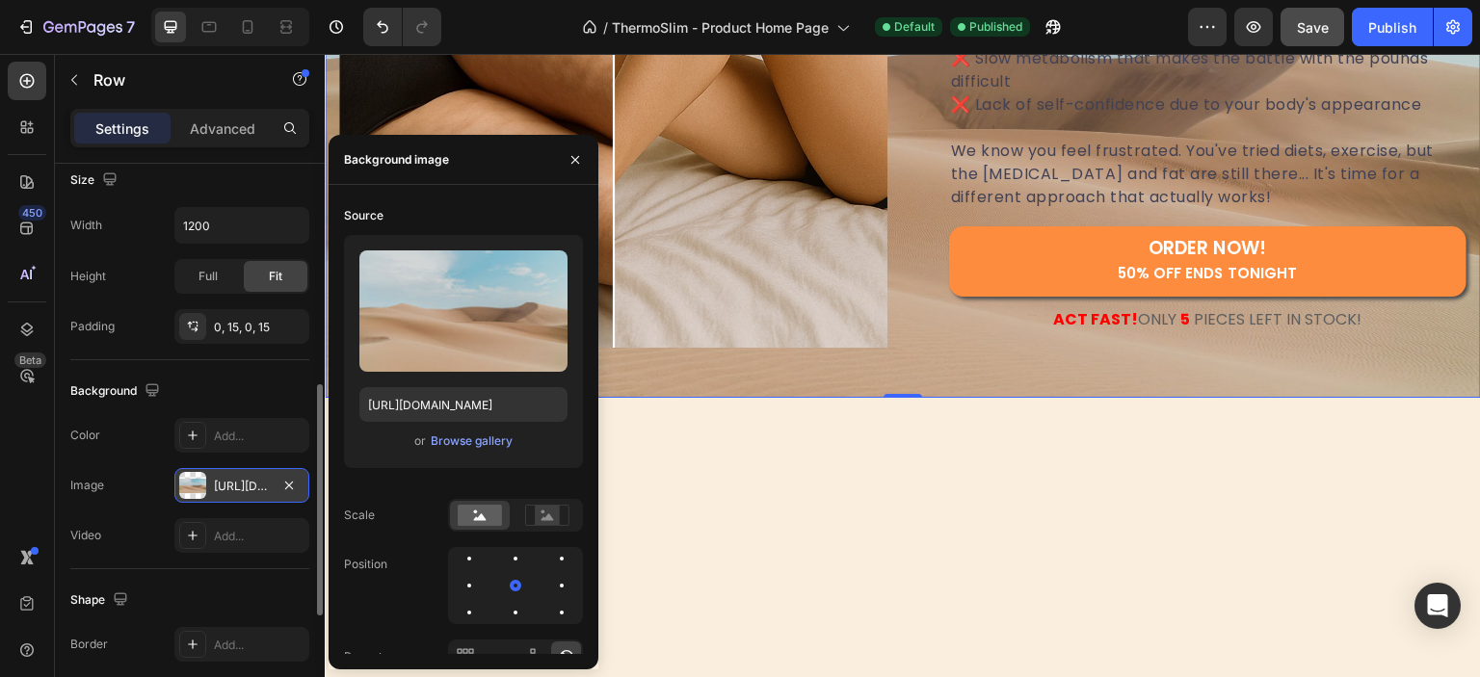
scroll to position [1336, 0]
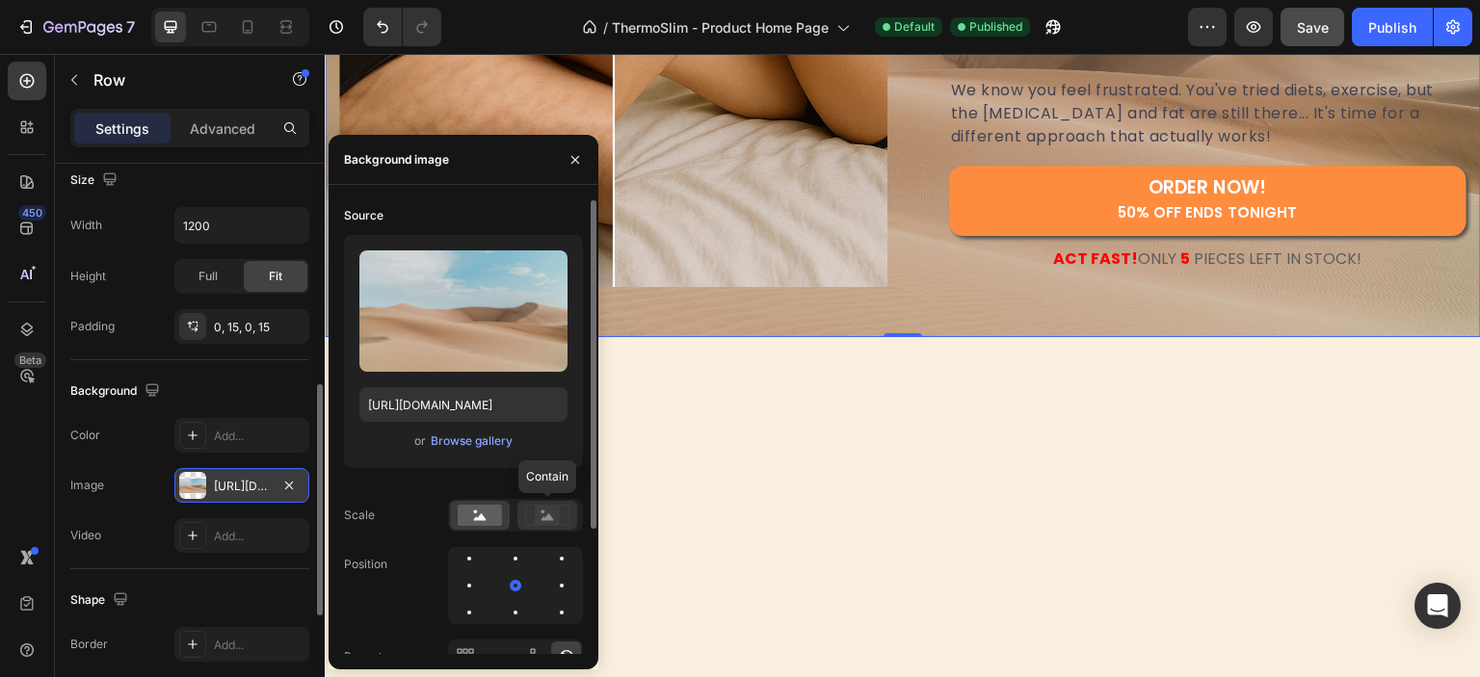
click at [563, 518] on icon at bounding box center [547, 515] width 44 height 21
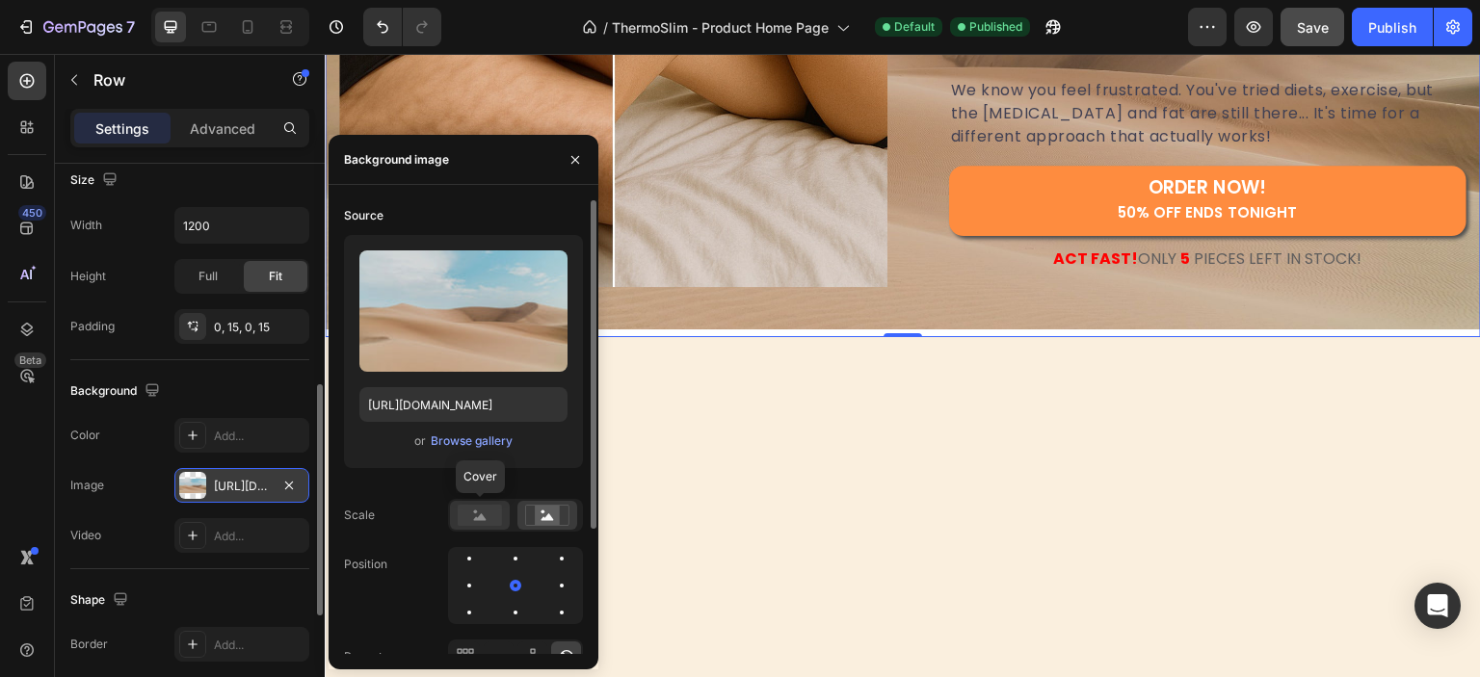
click at [479, 515] on icon at bounding box center [480, 517] width 13 height 7
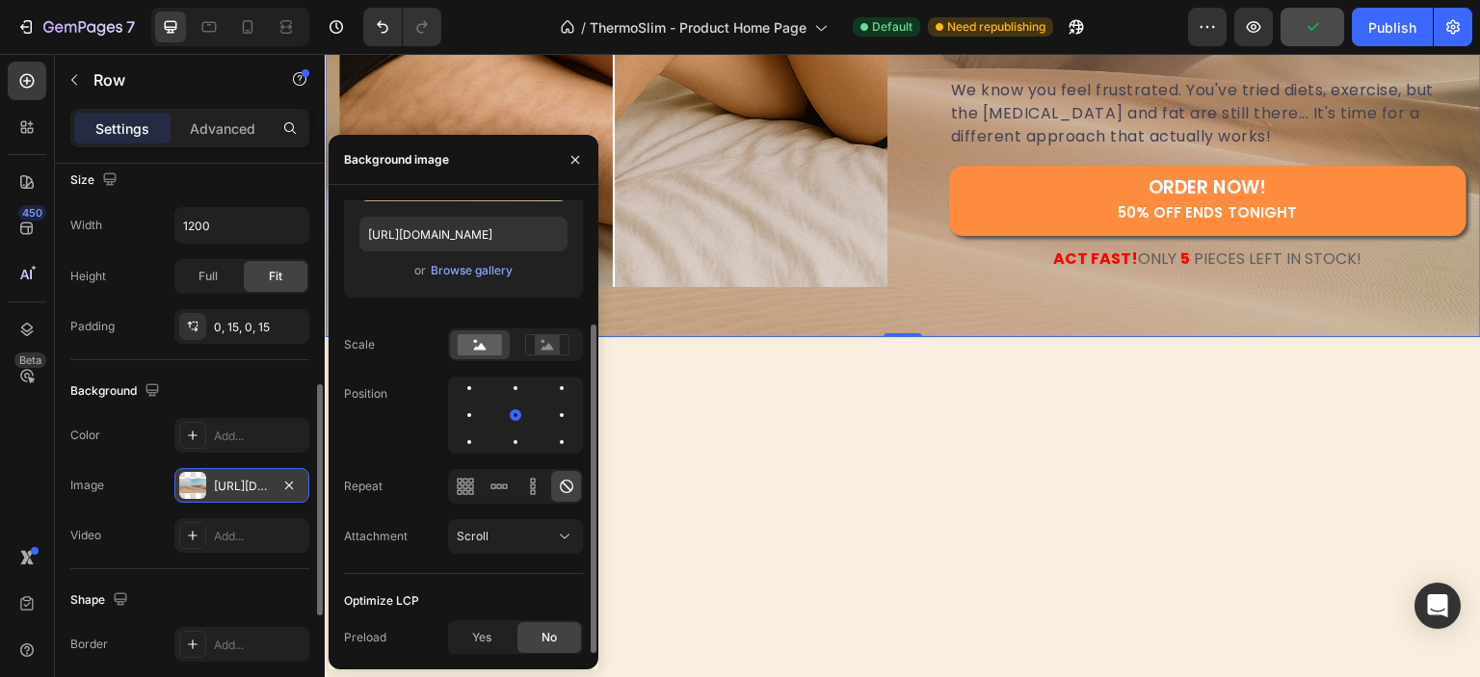
scroll to position [0, 0]
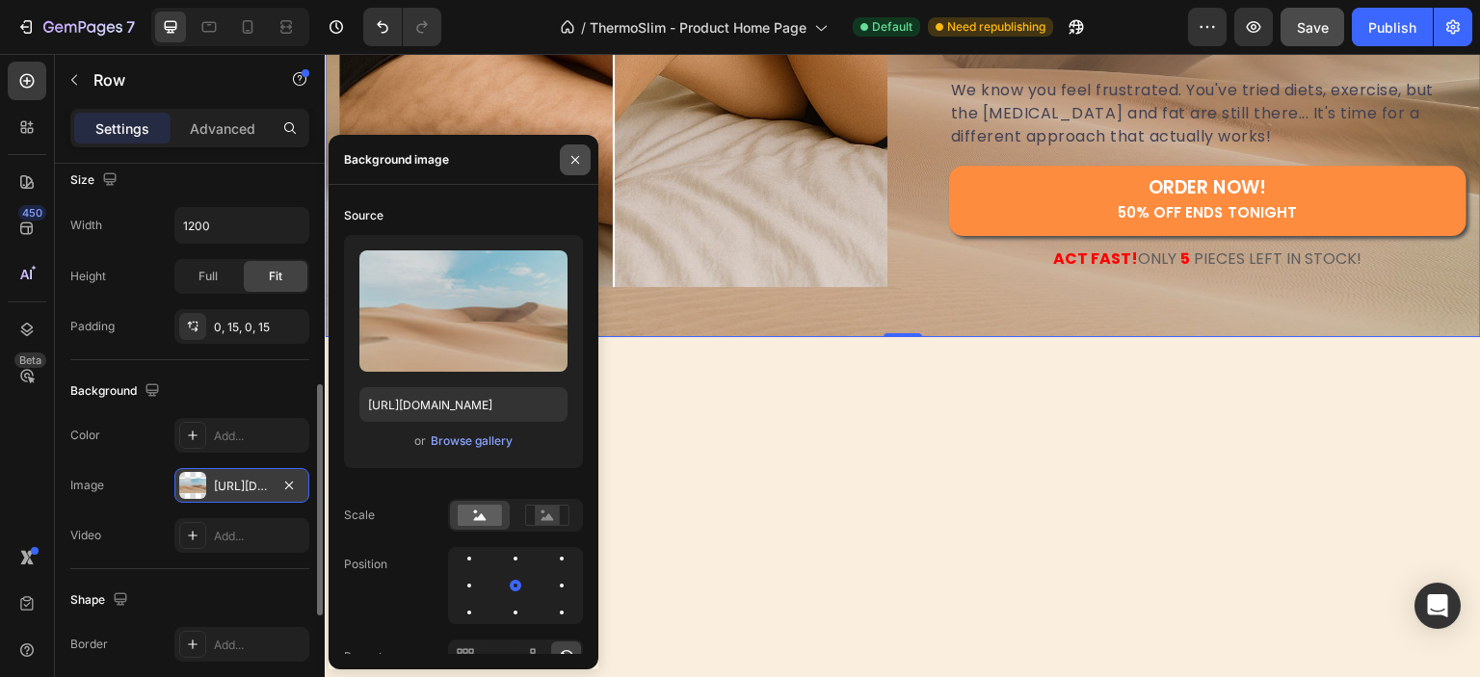
click at [570, 163] on icon "button" at bounding box center [574, 159] width 15 height 15
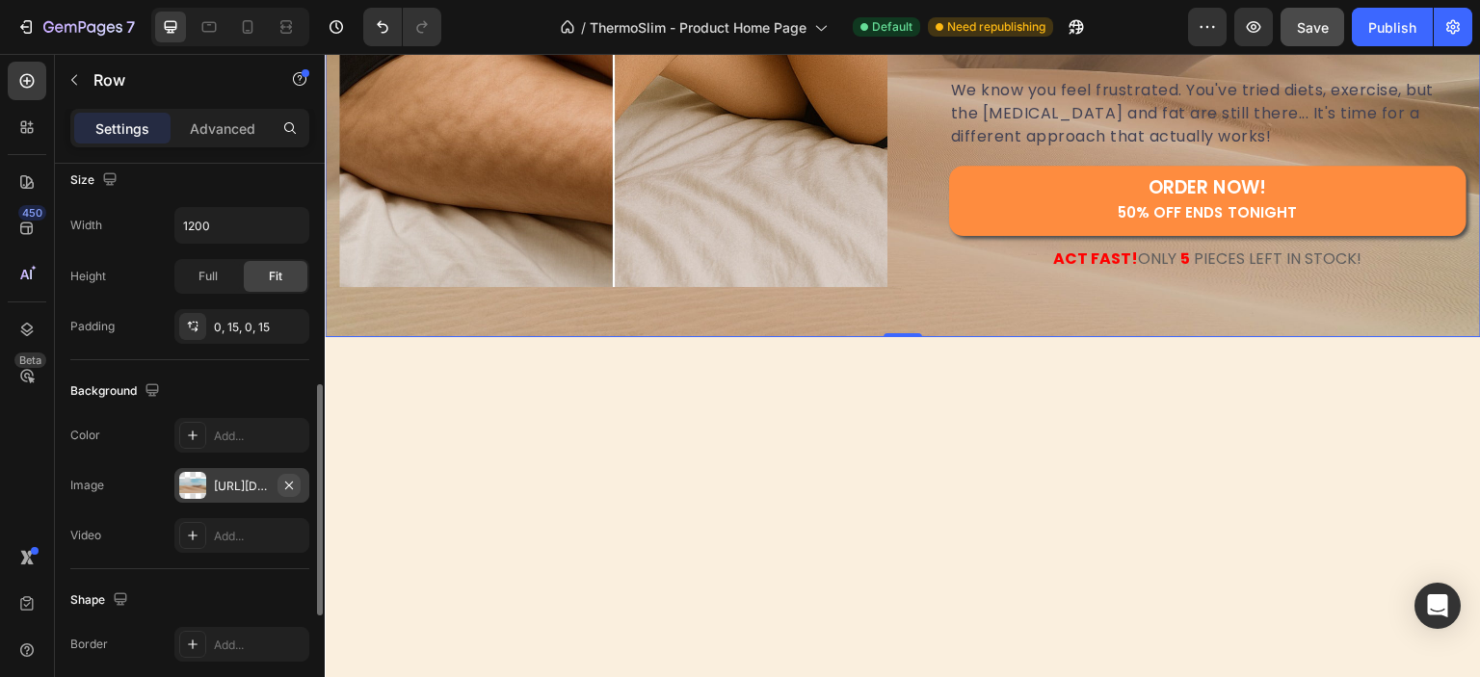
click at [289, 483] on icon "button" at bounding box center [289, 485] width 8 height 8
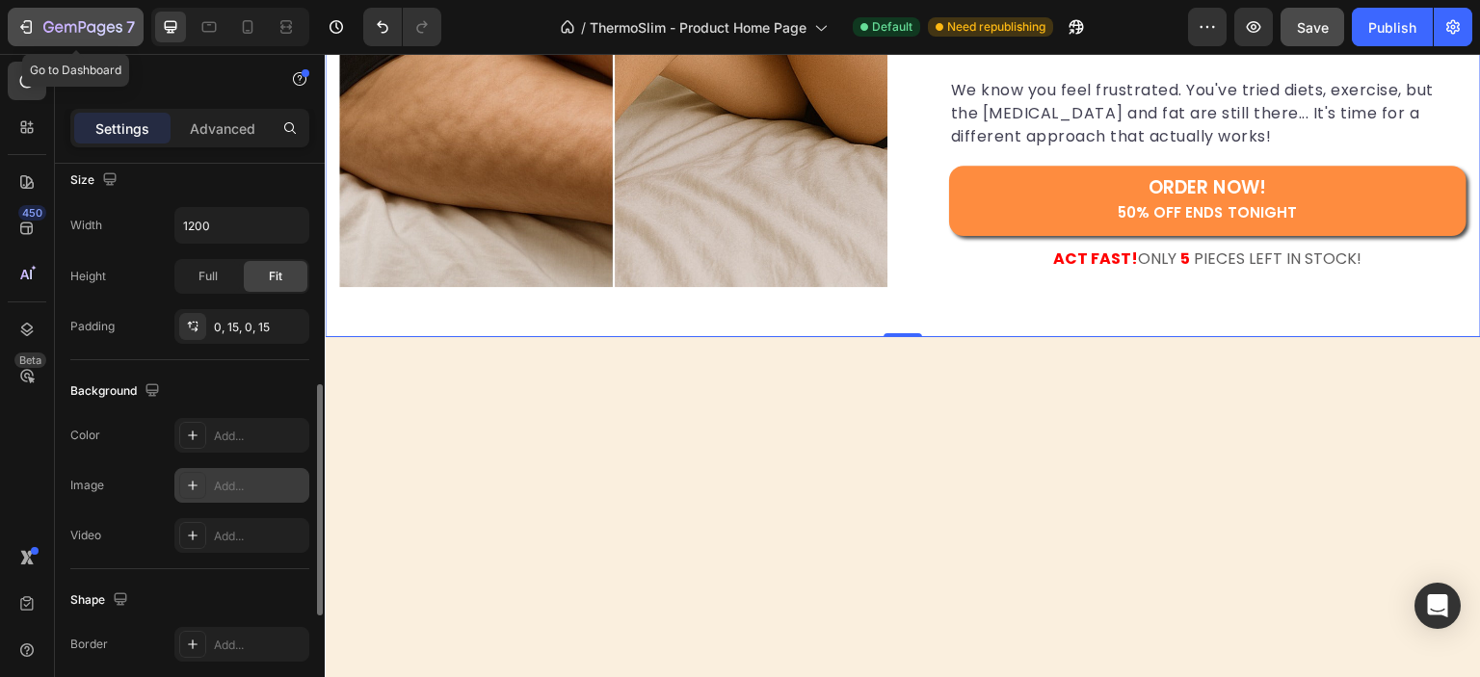
click at [30, 34] on icon "button" at bounding box center [25, 26] width 19 height 19
